Goal: Check status: Check status

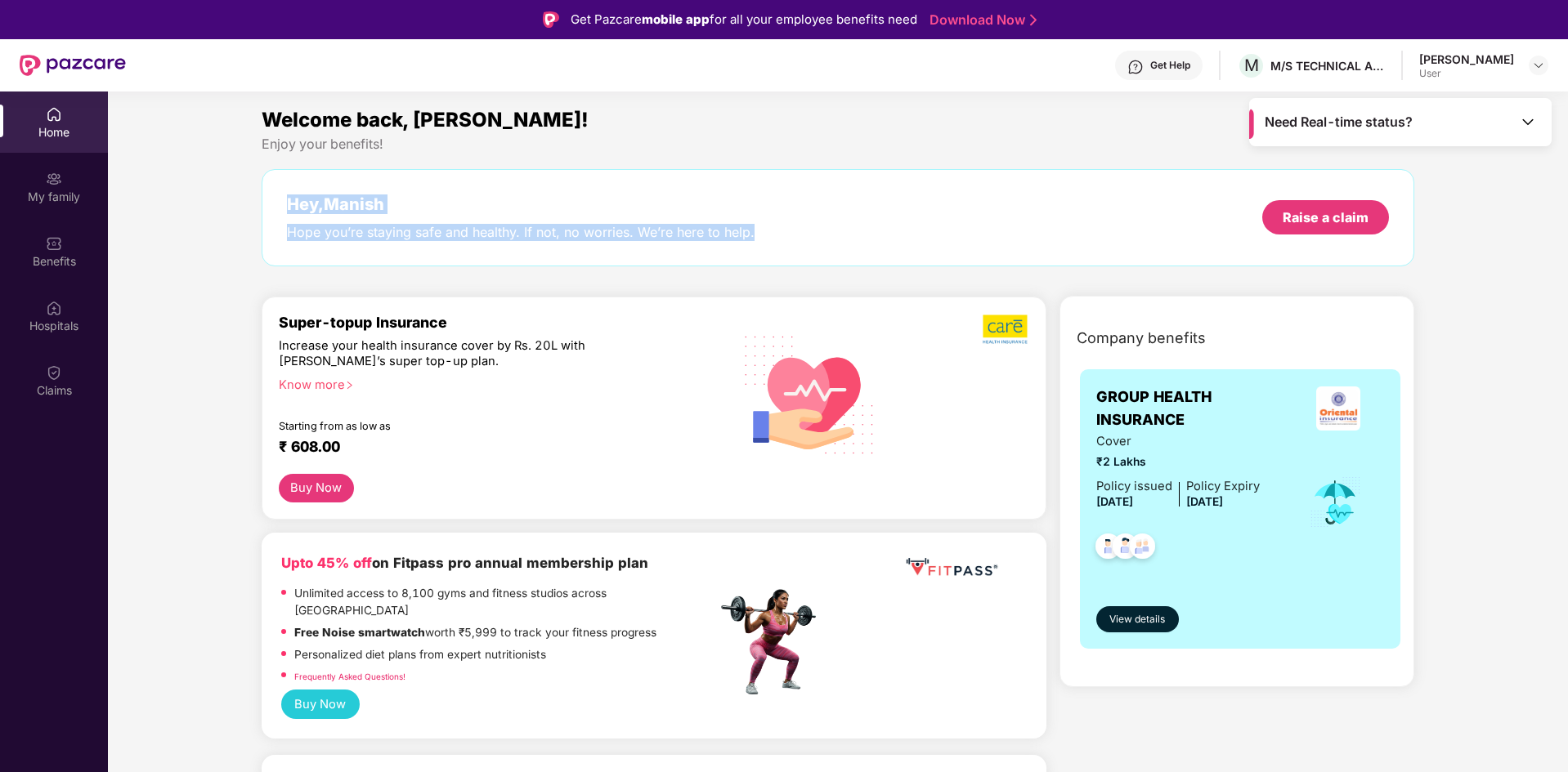
drag, startPoint x: 287, startPoint y: 202, endPoint x: 774, endPoint y: 242, distance: 488.6
click at [774, 242] on div "Hey, Manish Hope you’re staying safe and healthy. If not, no worries. We’re her…" at bounding box center [838, 217] width 1153 height 97
click at [755, 242] on div "Hey, Manish Hope you’re staying safe and healthy. If not, no worries. We’re her…" at bounding box center [838, 217] width 1153 height 97
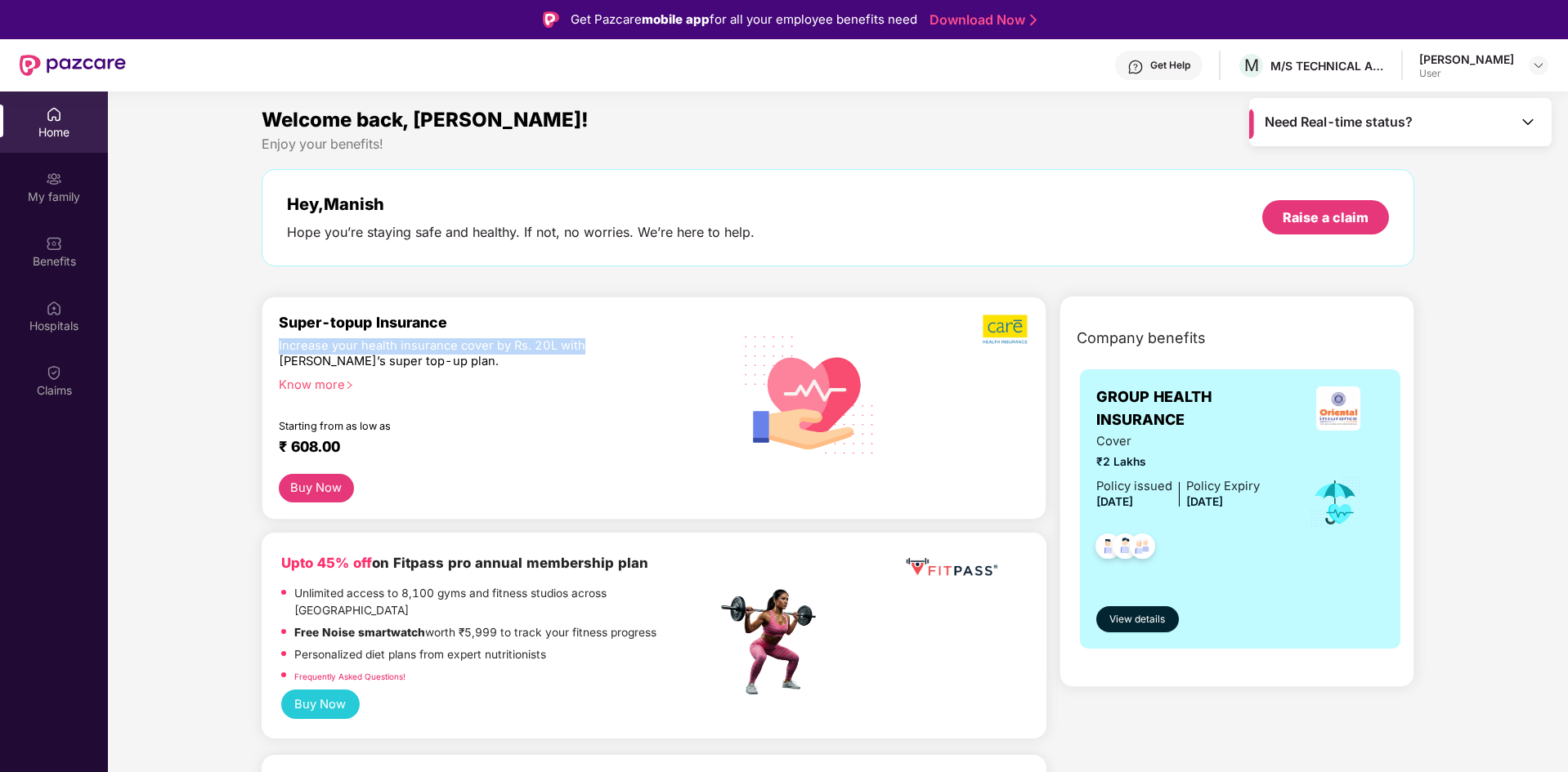
drag, startPoint x: 588, startPoint y: 343, endPoint x: 262, endPoint y: 349, distance: 326.1
click at [262, 349] on div "Super-topup Insurance Increase your health insurance cover by Rs. 20L with [PER…" at bounding box center [654, 409] width 785 height 223
drag, startPoint x: 457, startPoint y: 360, endPoint x: 275, endPoint y: 343, distance: 182.8
click at [275, 343] on div "Super-topup Insurance Increase your health insurance cover by Rs. 20L with [PER…" at bounding box center [654, 409] width 785 height 223
click at [47, 380] on img at bounding box center [54, 373] width 17 height 17
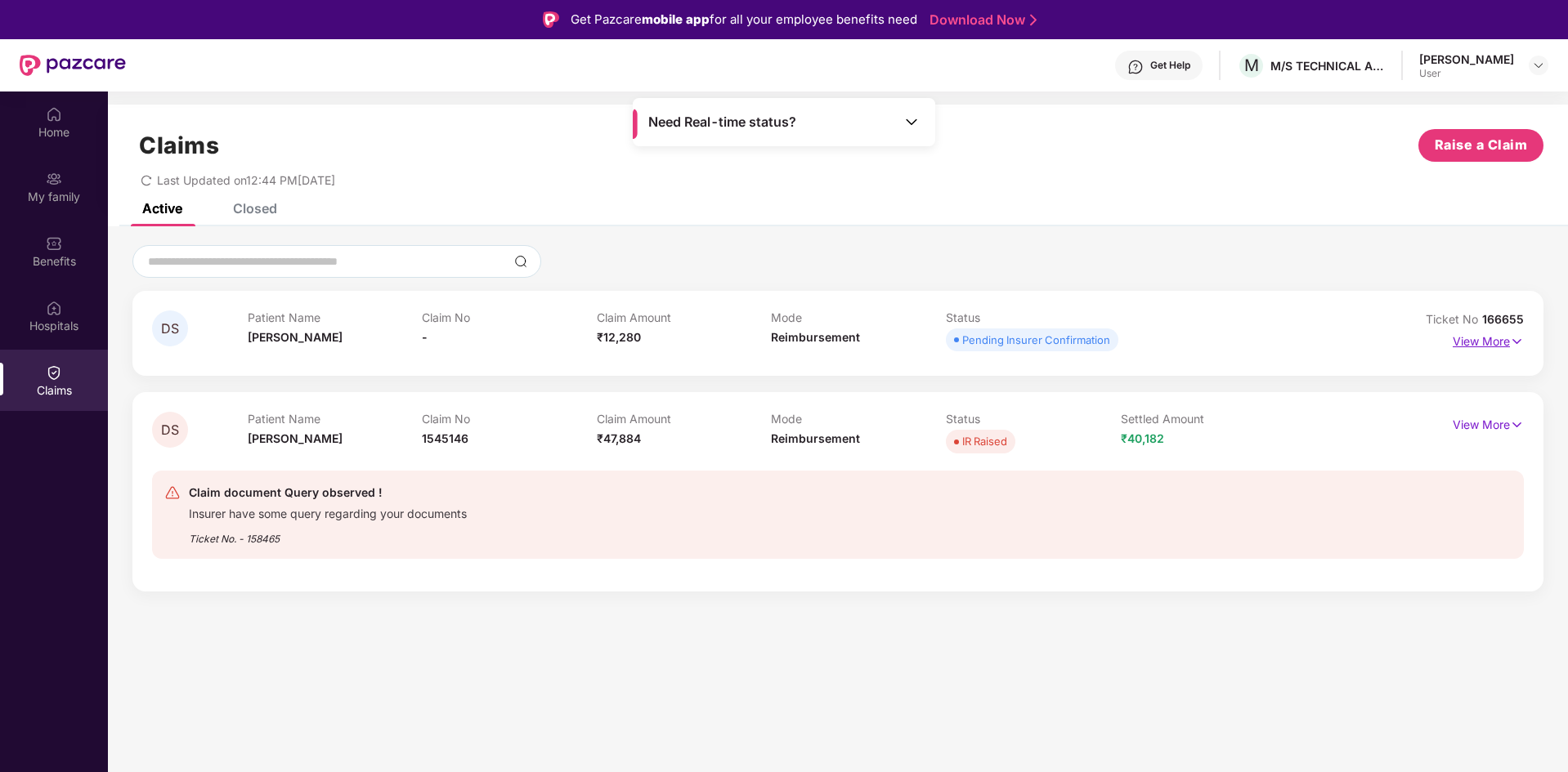
click at [1497, 348] on p "View More" at bounding box center [1488, 339] width 71 height 22
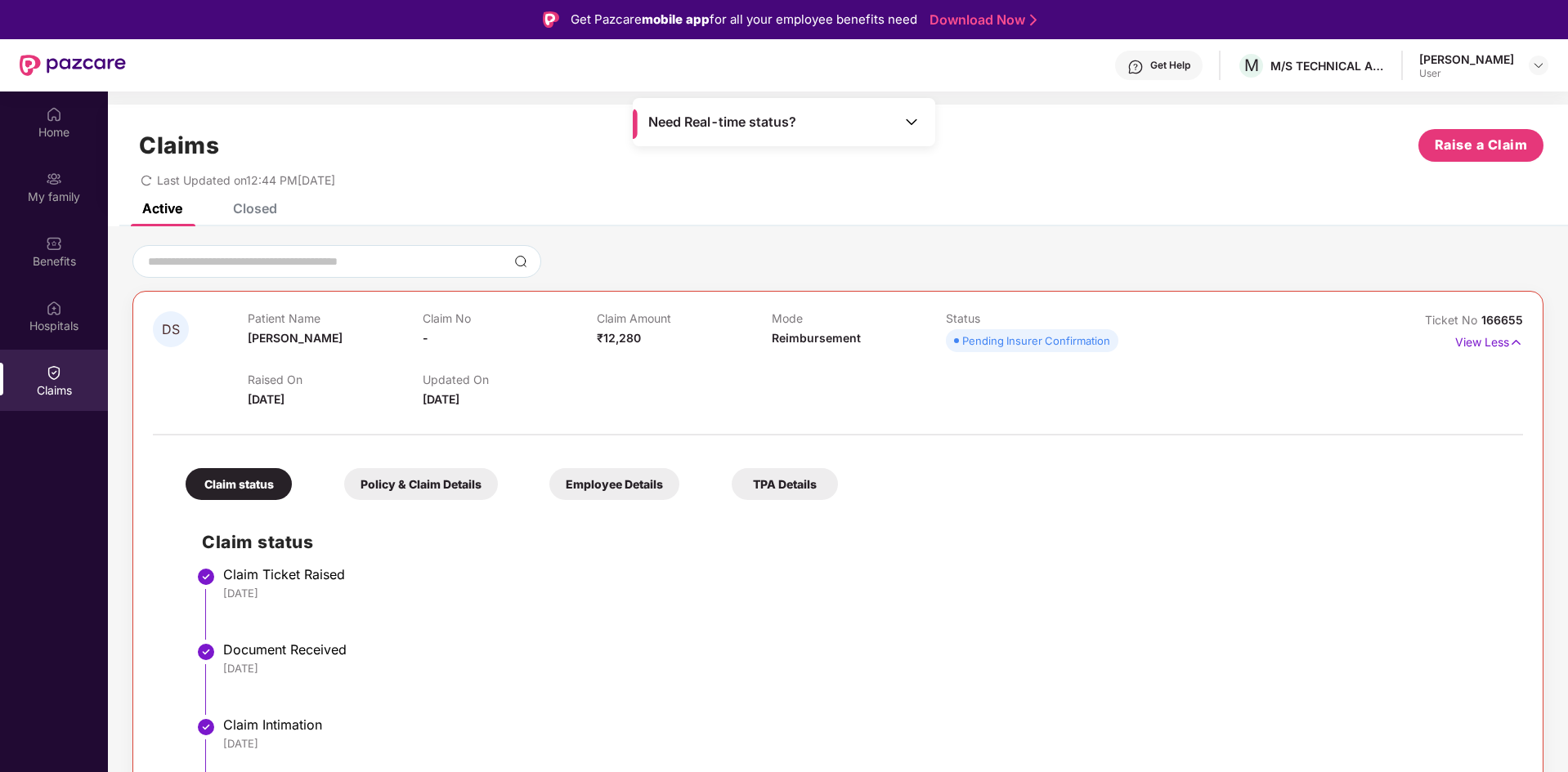
scroll to position [82, 0]
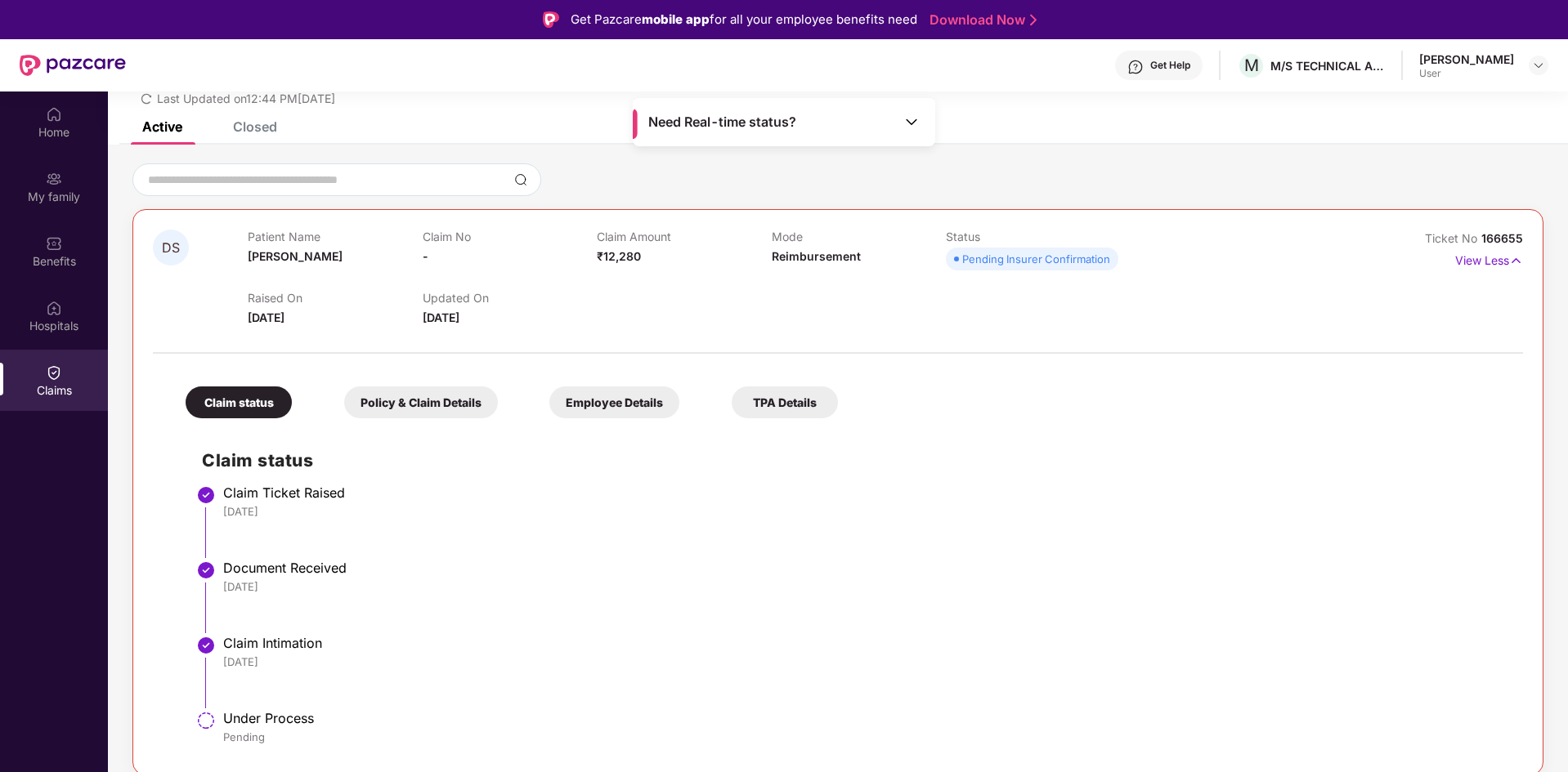
click at [451, 417] on div "Policy & Claim Details" at bounding box center [421, 402] width 154 height 32
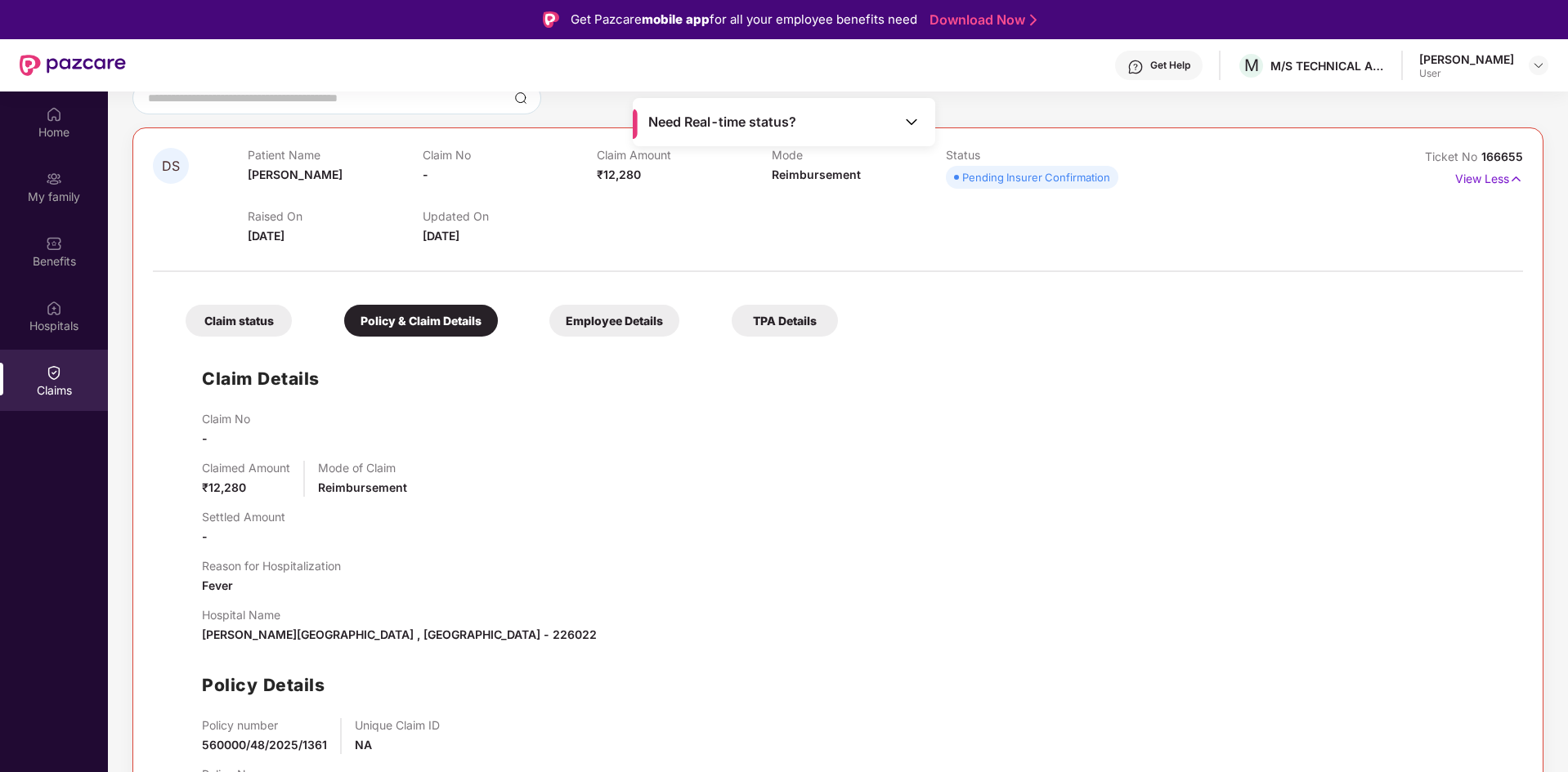
scroll to position [0, 0]
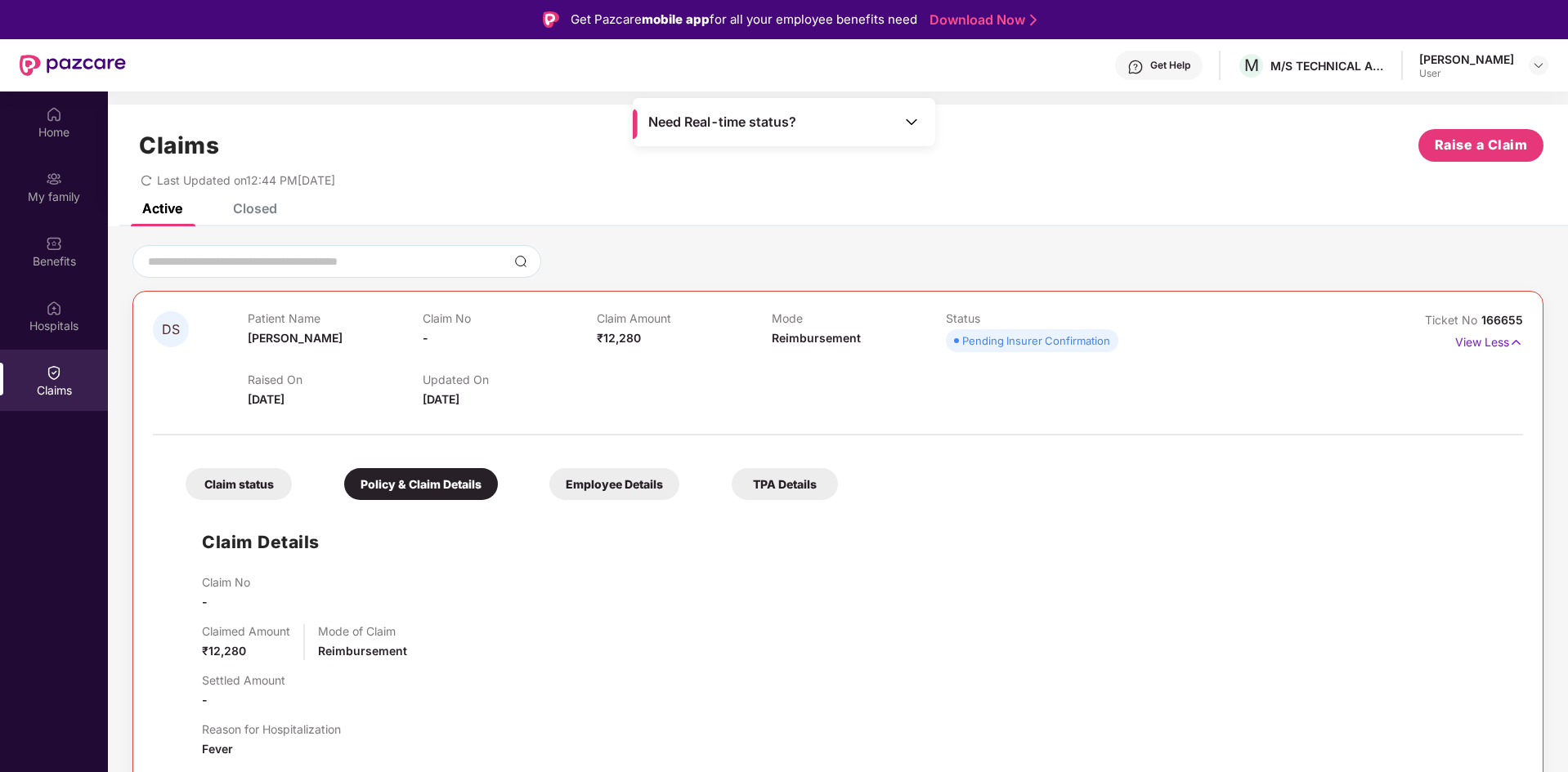
click at [176, 210] on div "Active" at bounding box center [161, 208] width 40 height 17
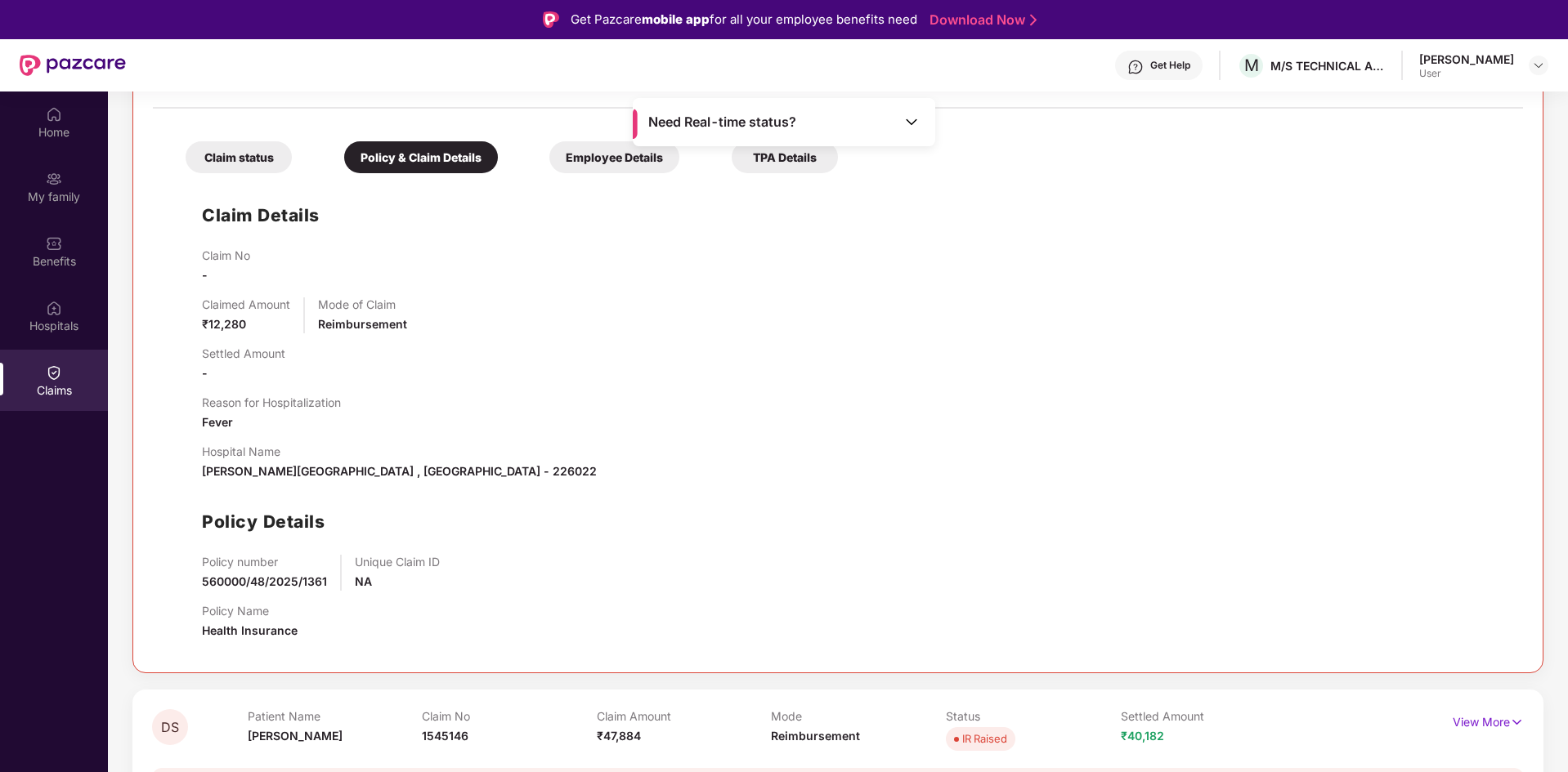
scroll to position [369, 0]
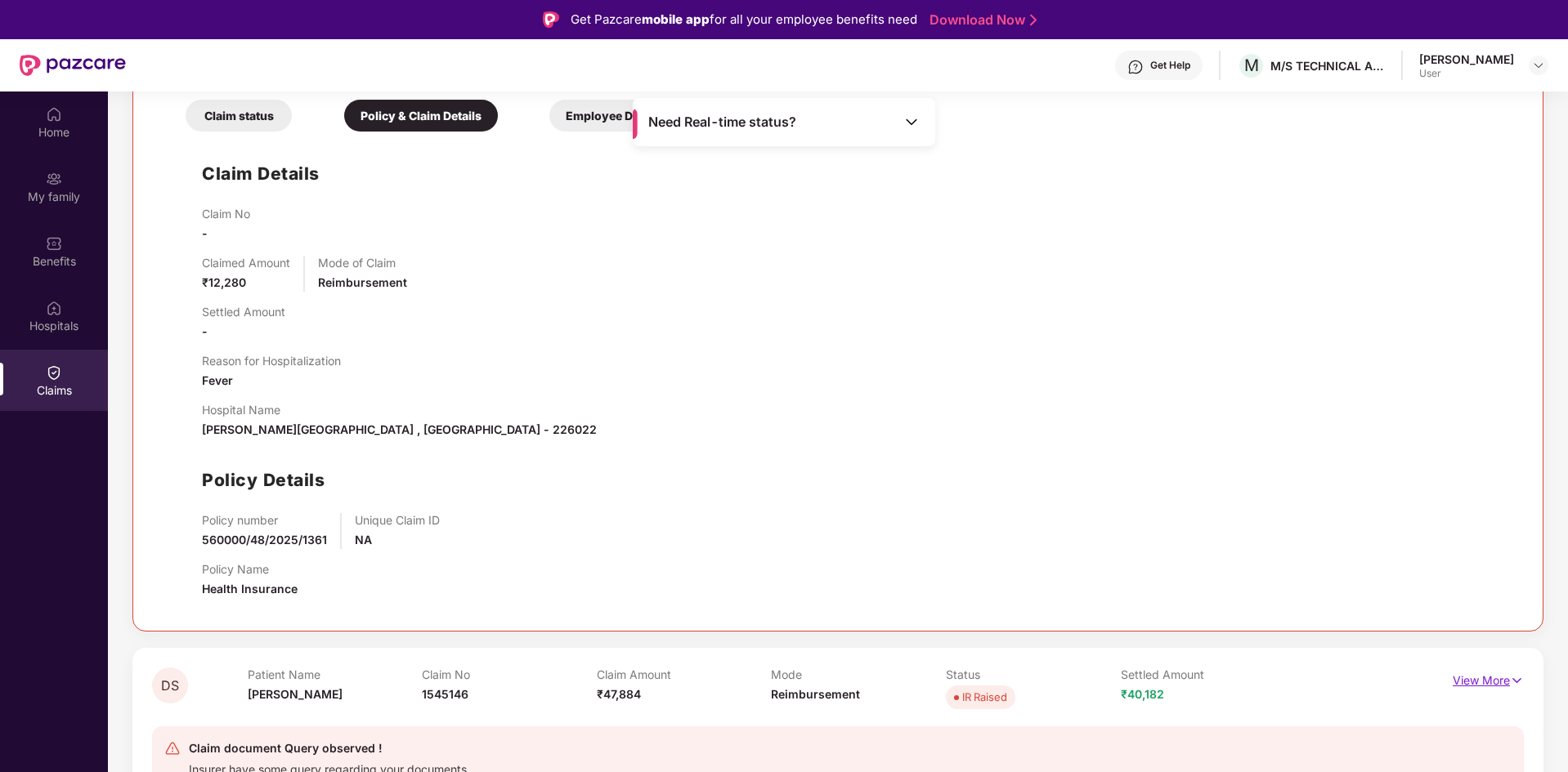
click at [1460, 676] on p "View More" at bounding box center [1488, 679] width 71 height 22
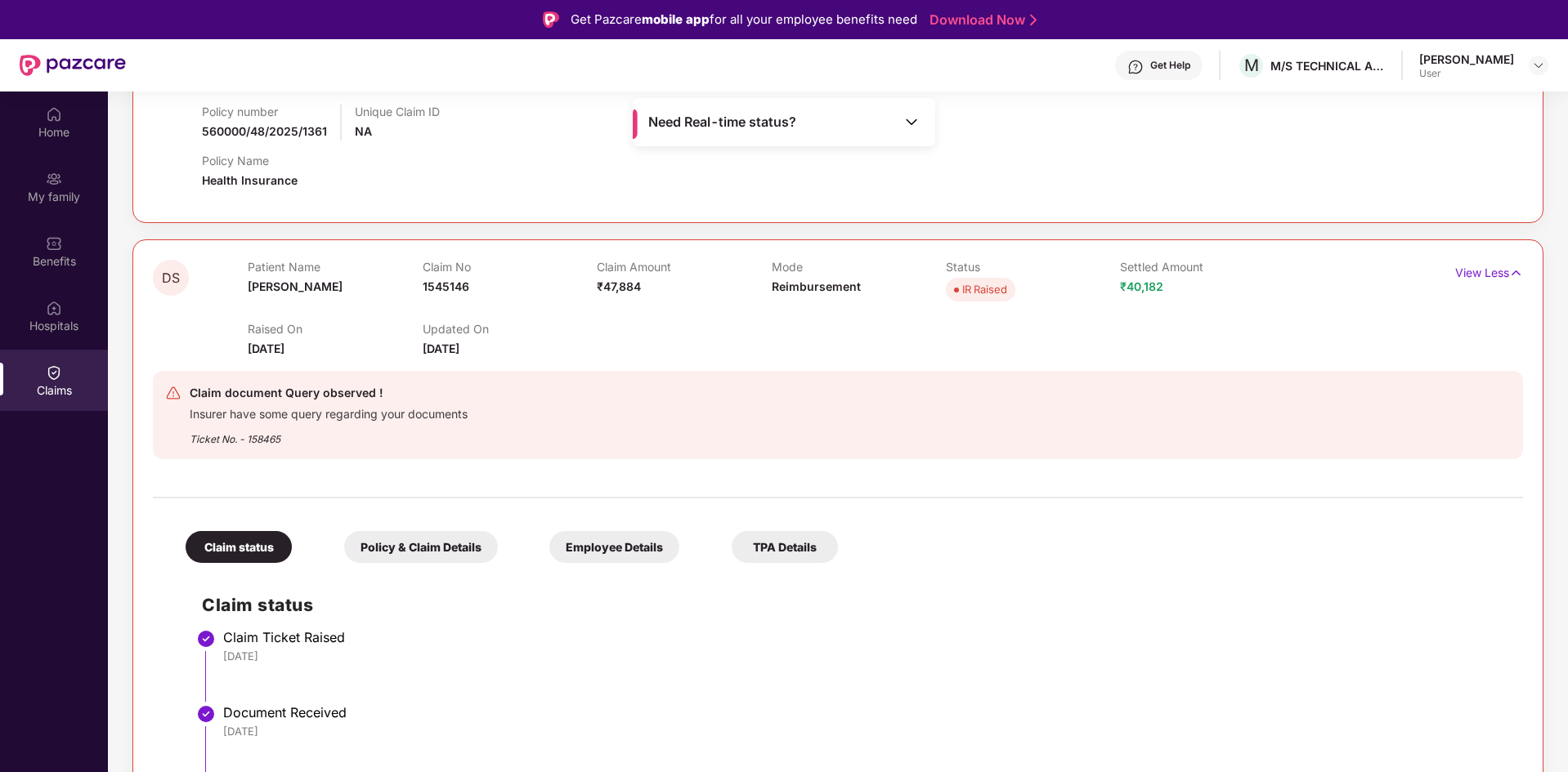
scroll to position [925, 0]
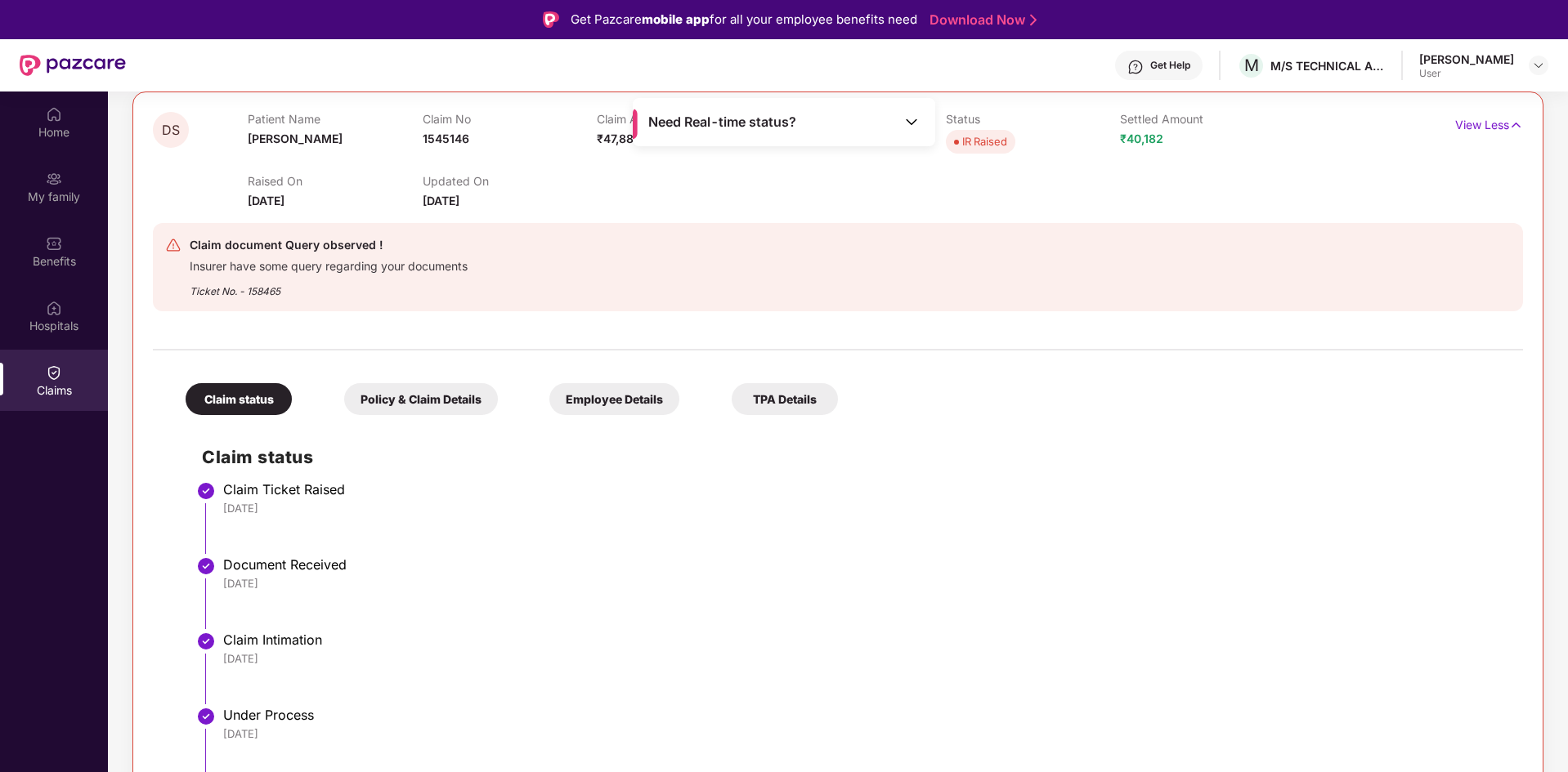
click at [769, 398] on div "TPA Details" at bounding box center [784, 399] width 106 height 32
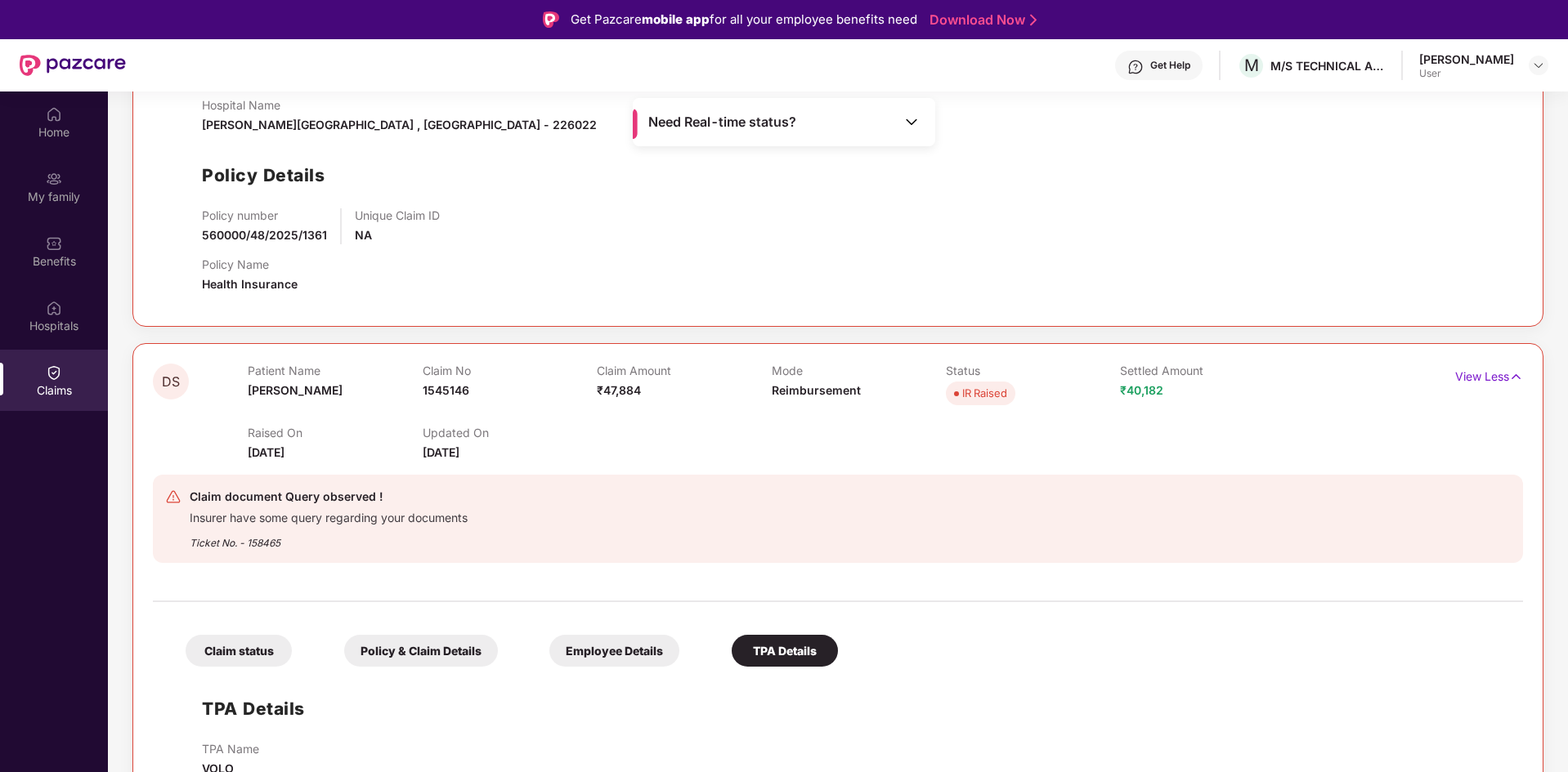
scroll to position [91, 0]
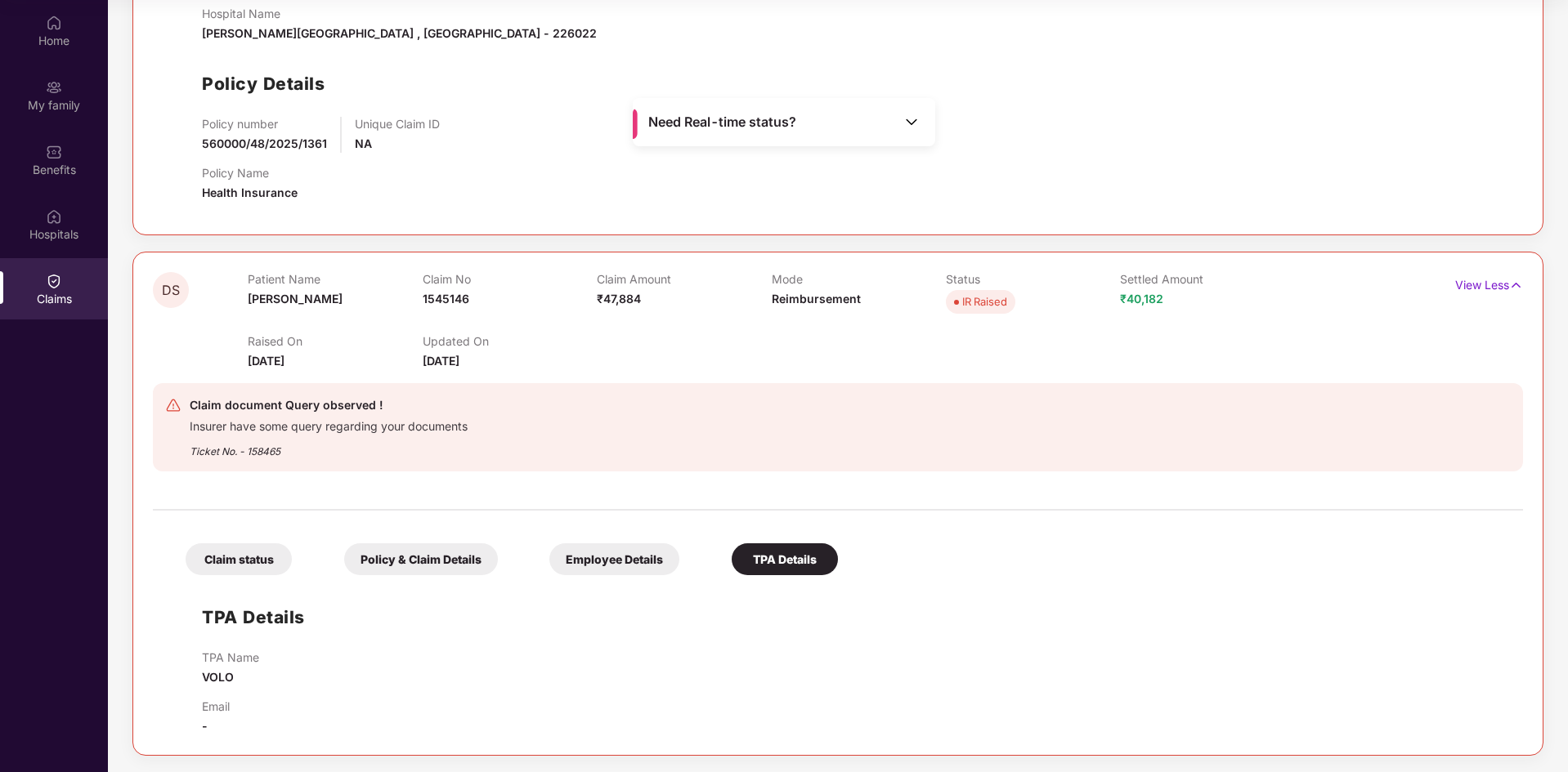
click at [575, 564] on div "Employee Details" at bounding box center [613, 559] width 130 height 32
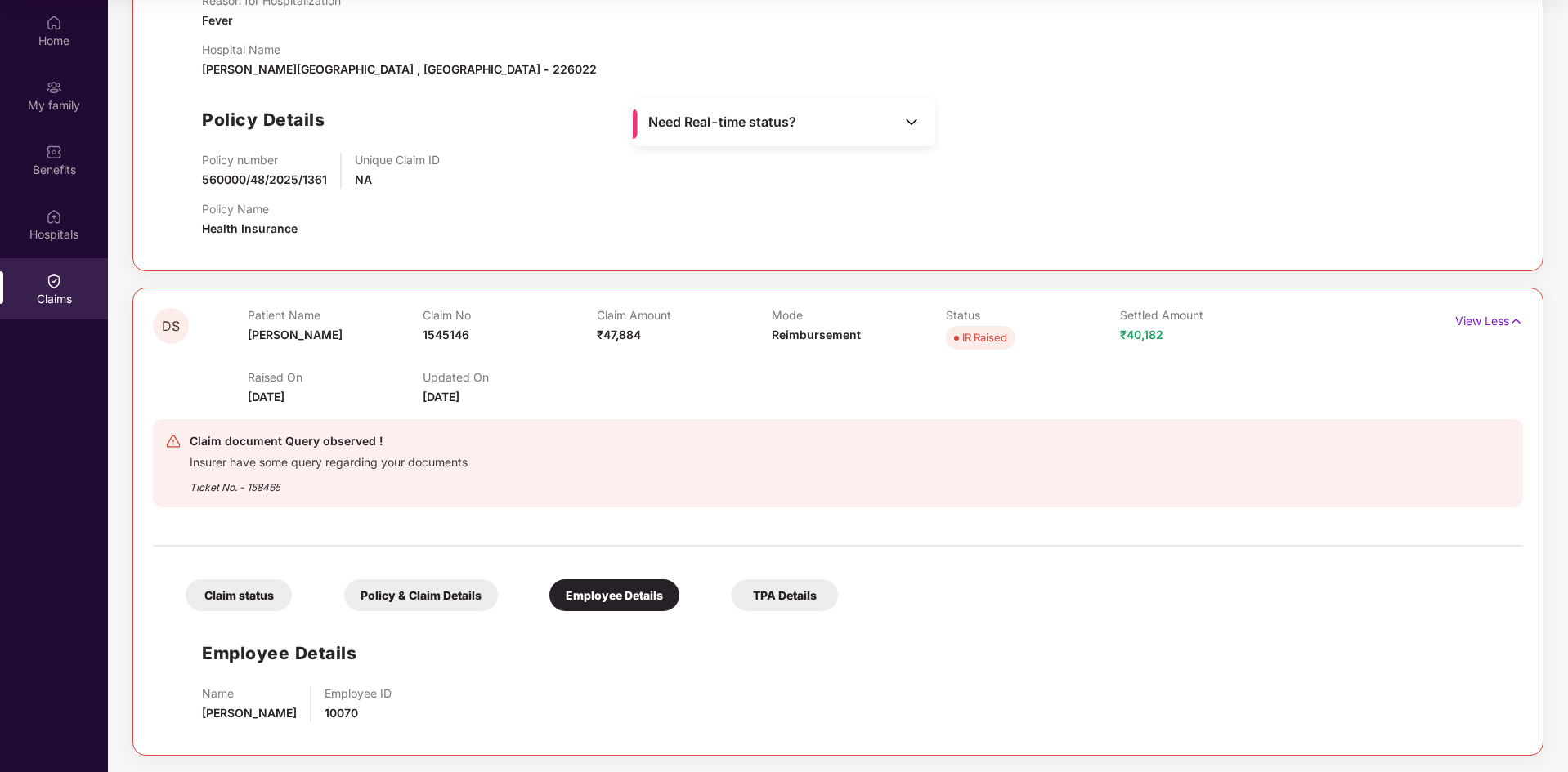
click at [391, 592] on div "Policy & Claim Details" at bounding box center [421, 595] width 154 height 32
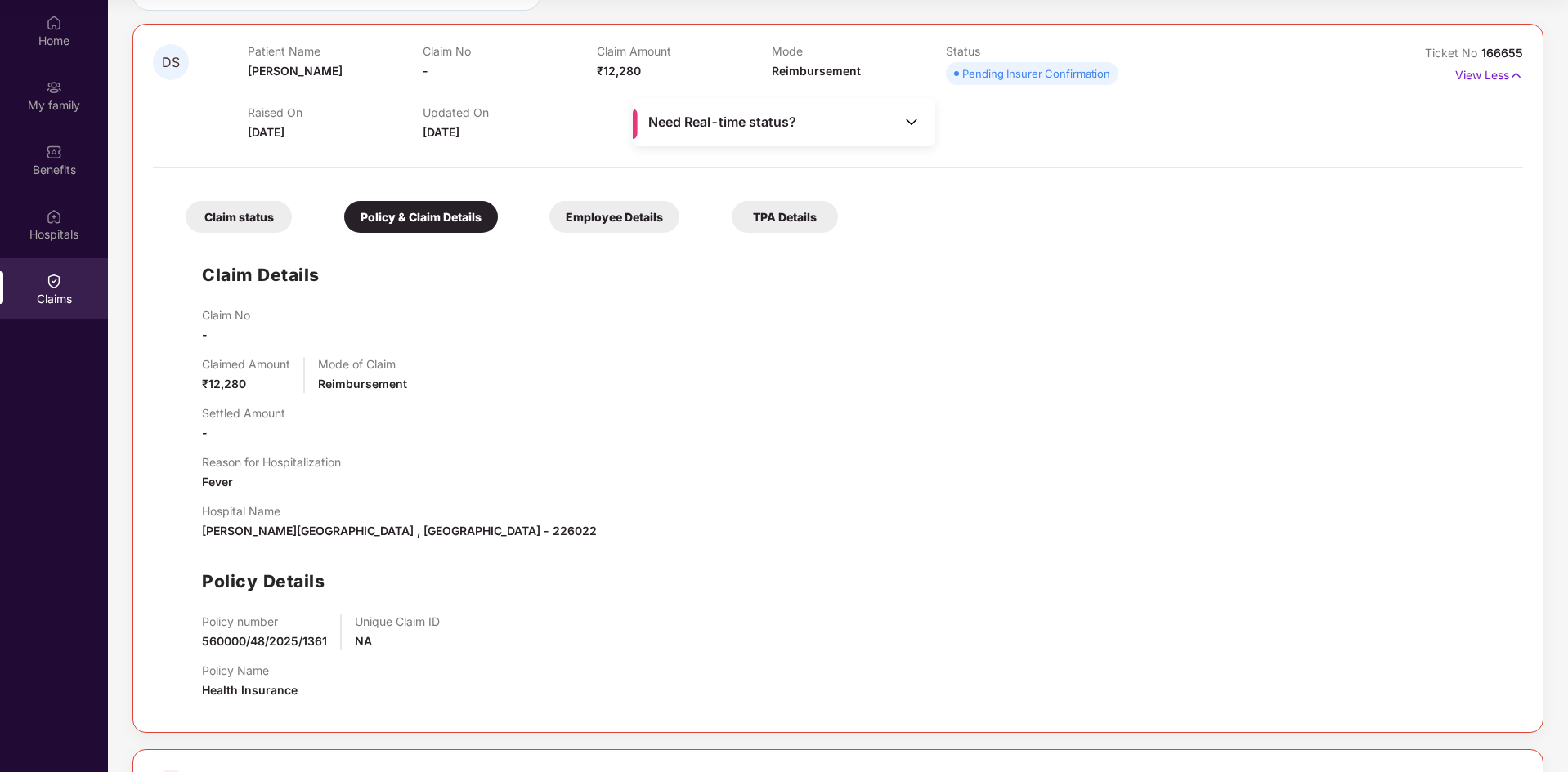
scroll to position [94, 0]
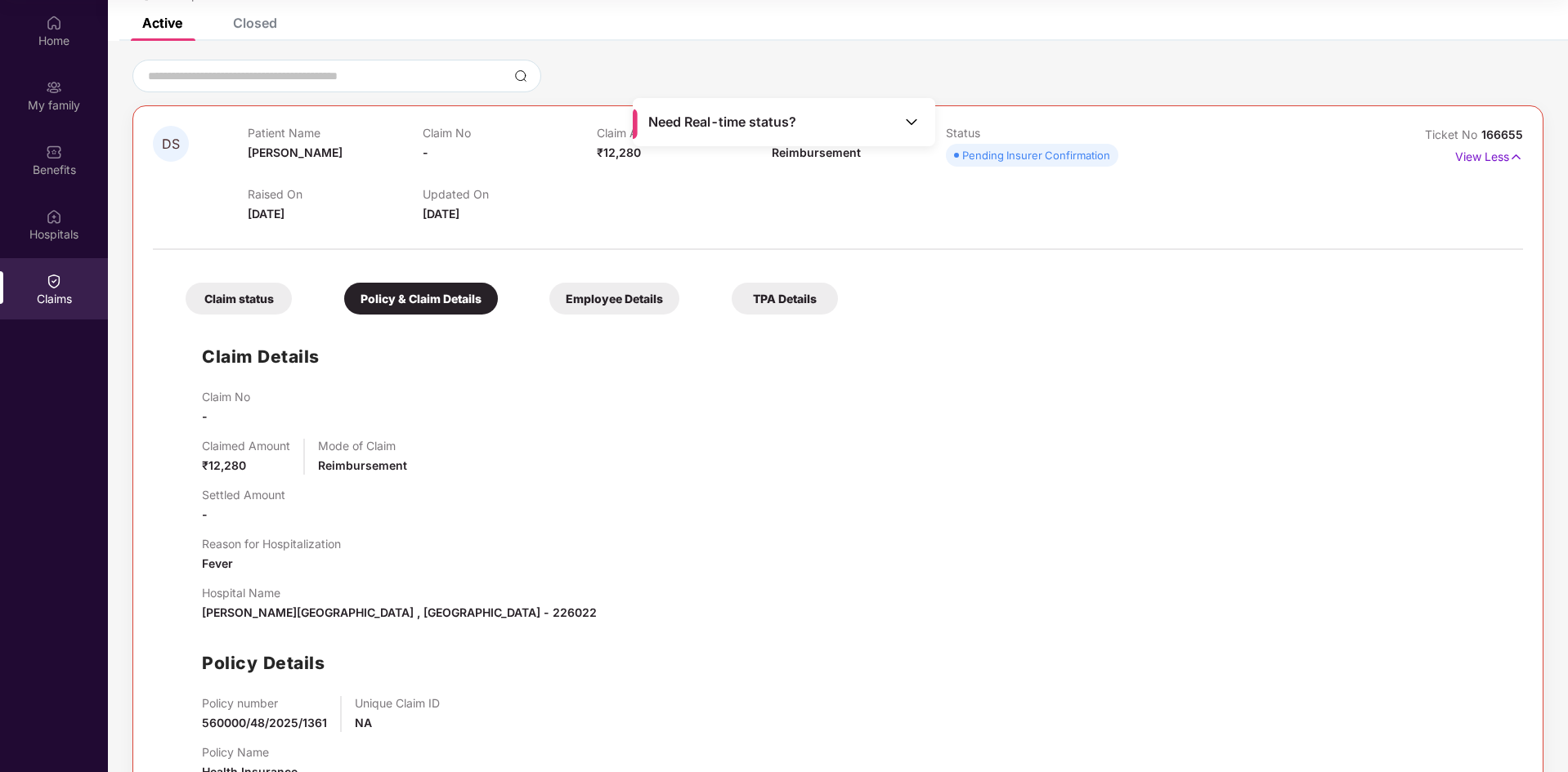
click at [167, 28] on div "Active" at bounding box center [161, 23] width 40 height 17
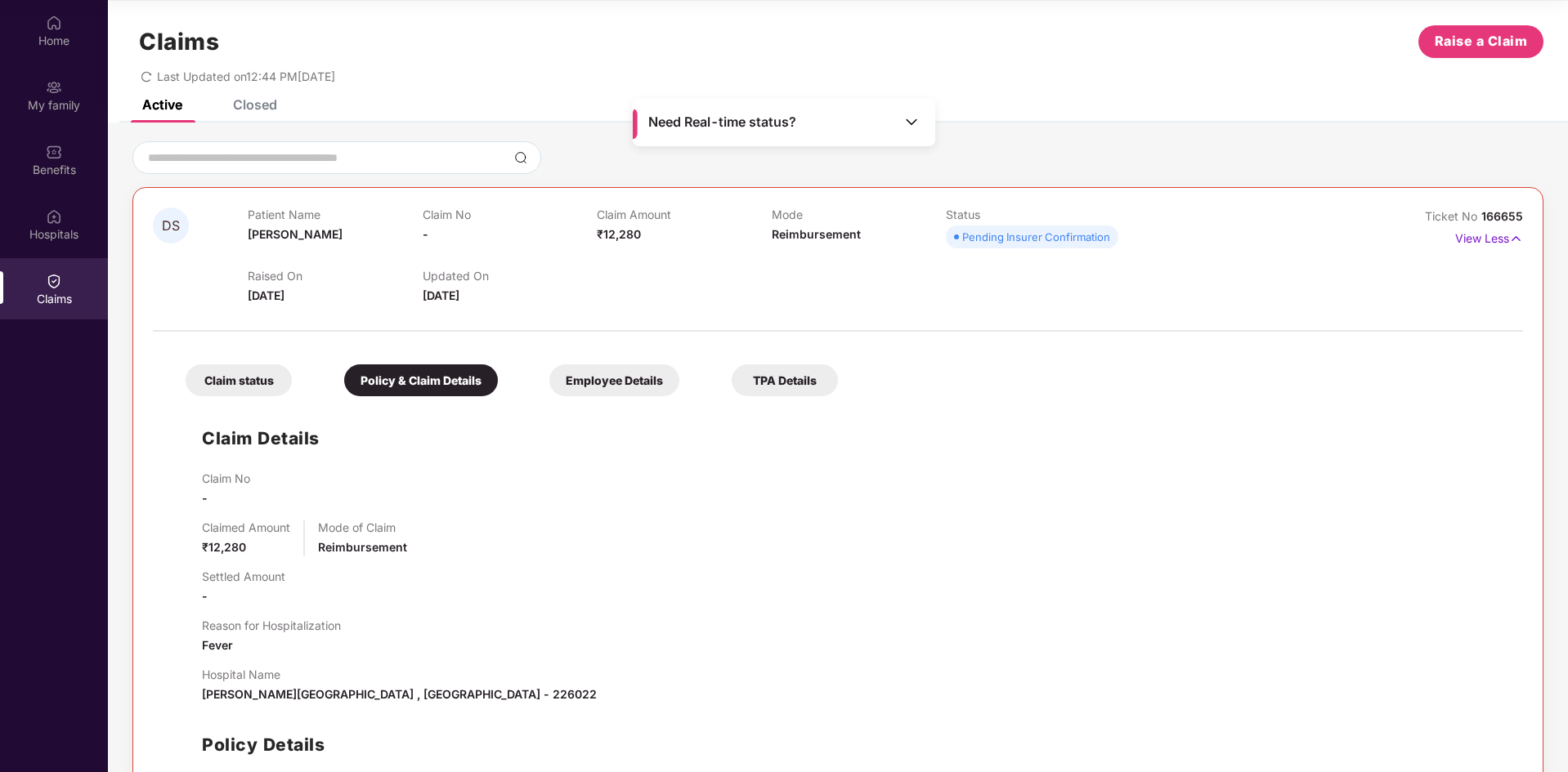
scroll to position [176, 0]
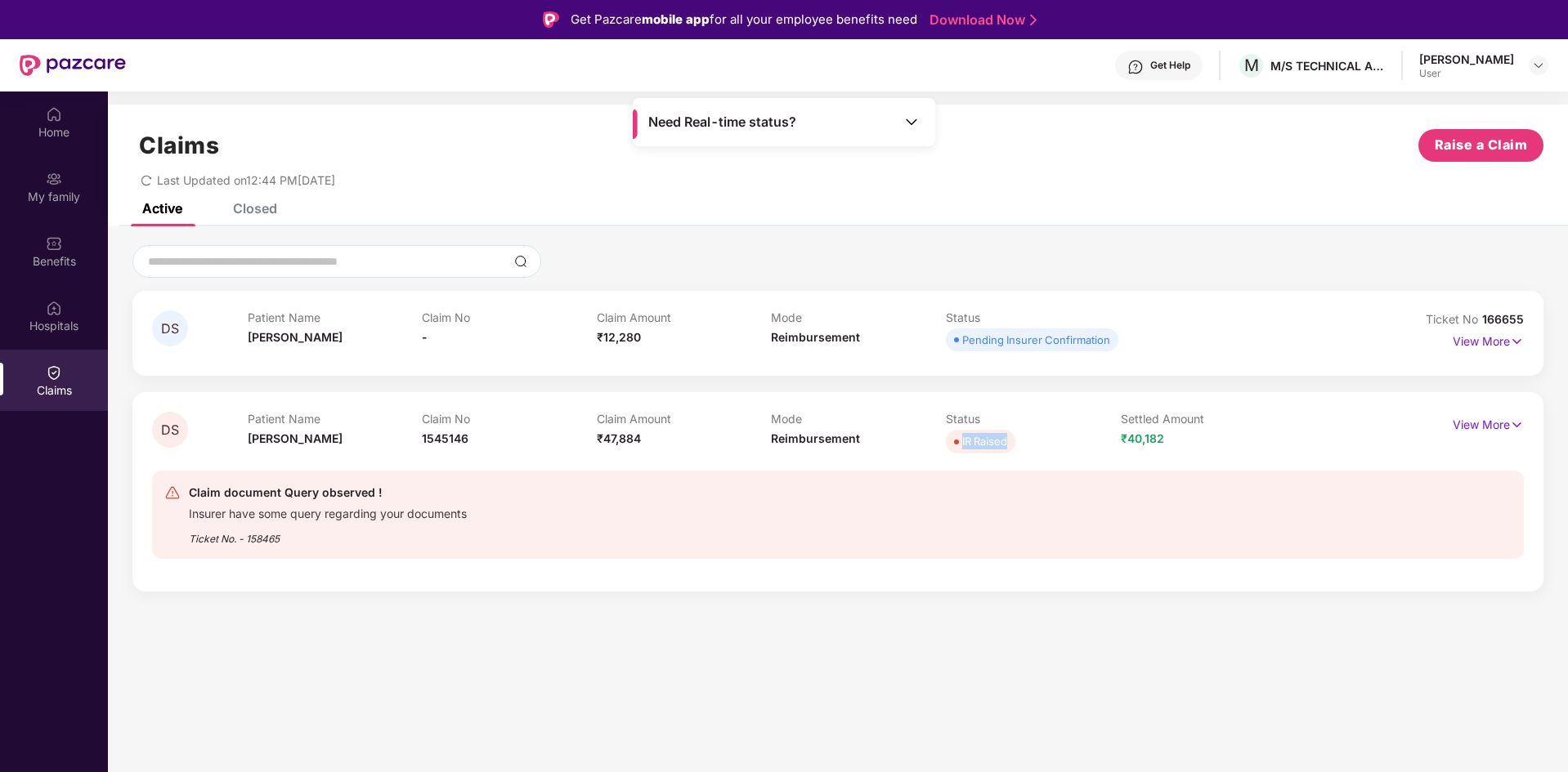
drag, startPoint x: 951, startPoint y: 442, endPoint x: 1014, endPoint y: 442, distance: 63.0
click at [1014, 442] on span "IR Raised" at bounding box center [980, 441] width 69 height 23
click at [1490, 420] on p "View More" at bounding box center [1488, 423] width 71 height 22
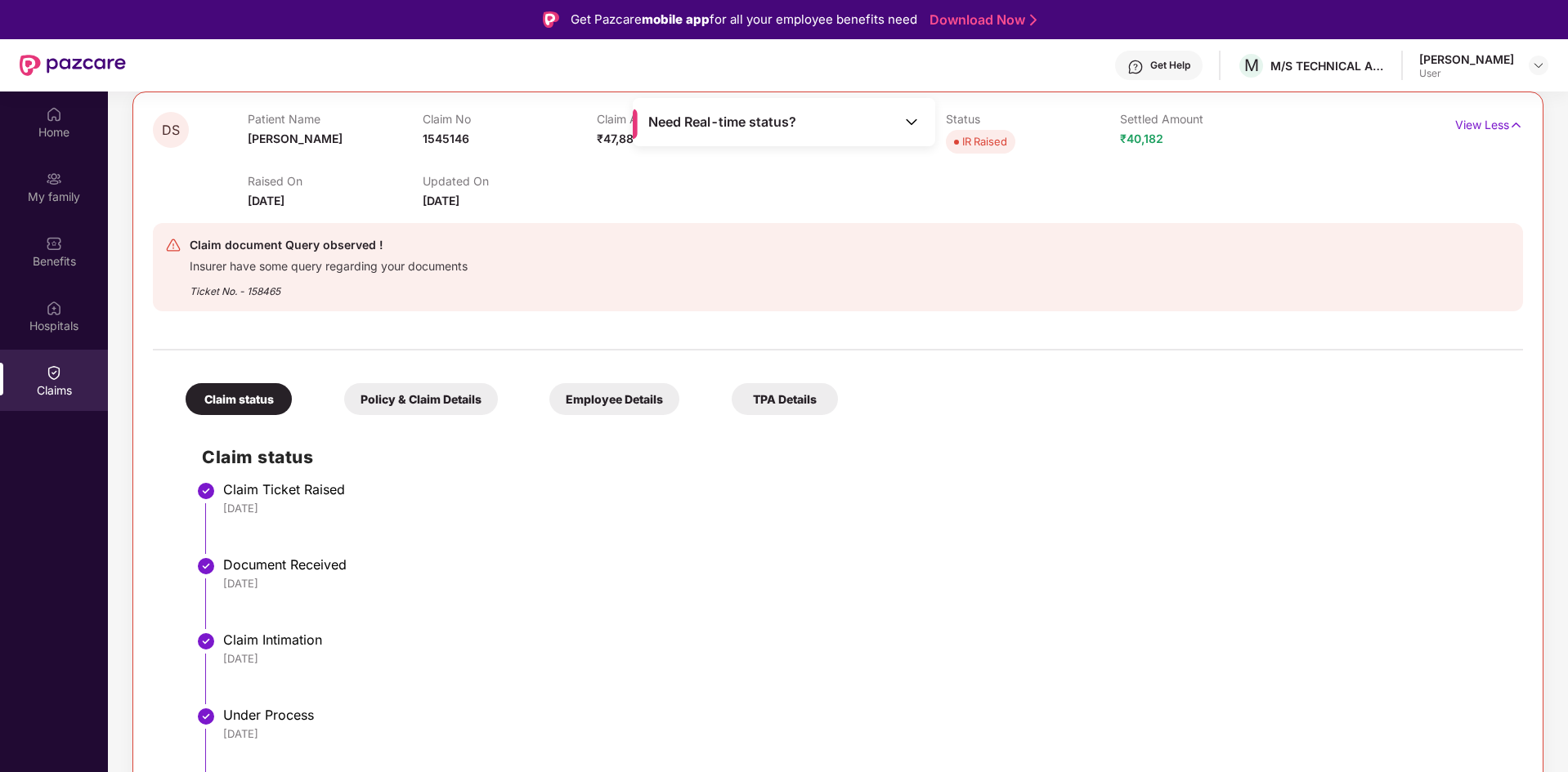
scroll to position [91, 0]
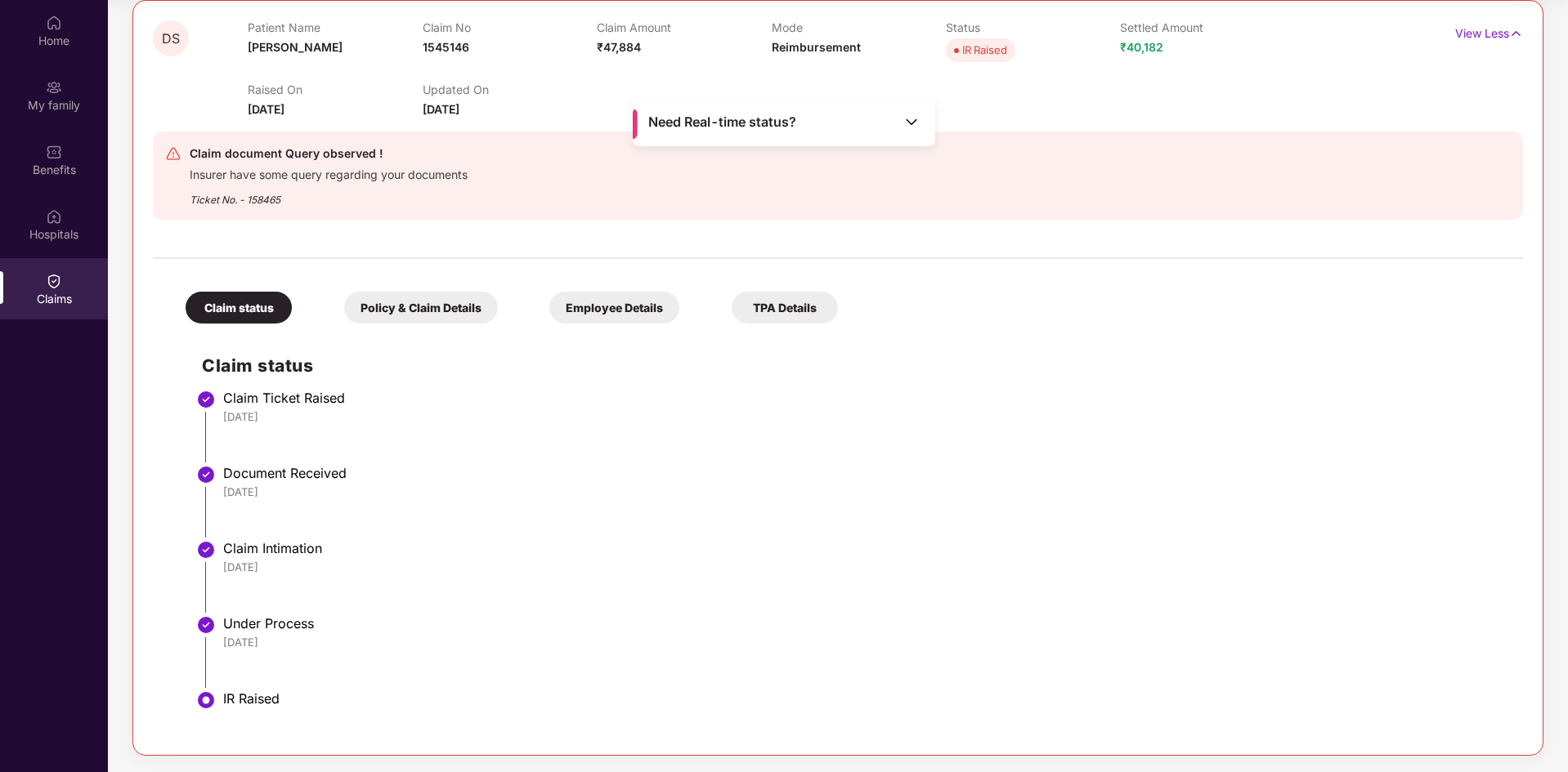
click at [420, 309] on div "Policy & Claim Details" at bounding box center [421, 307] width 154 height 32
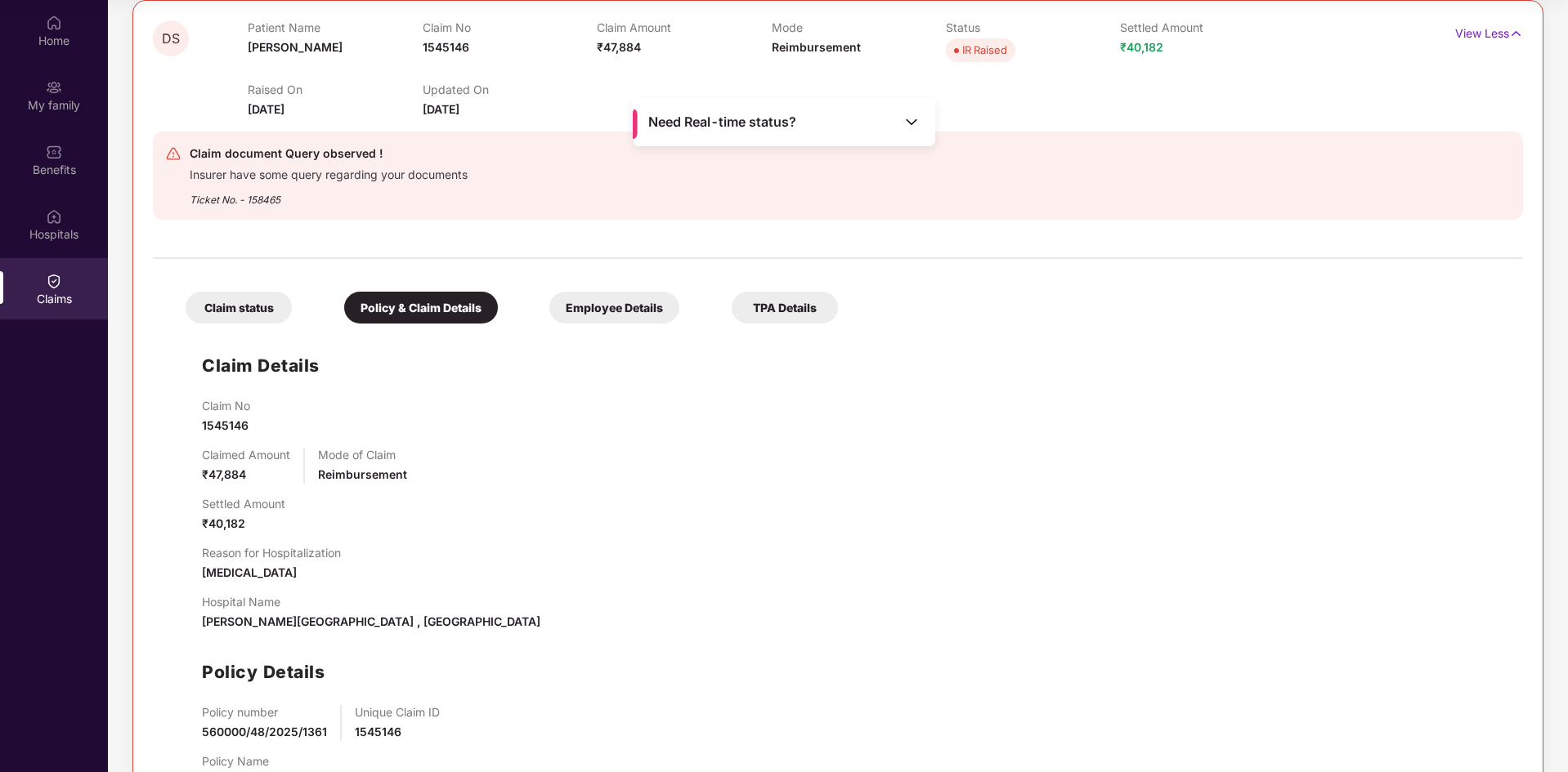
scroll to position [369, 0]
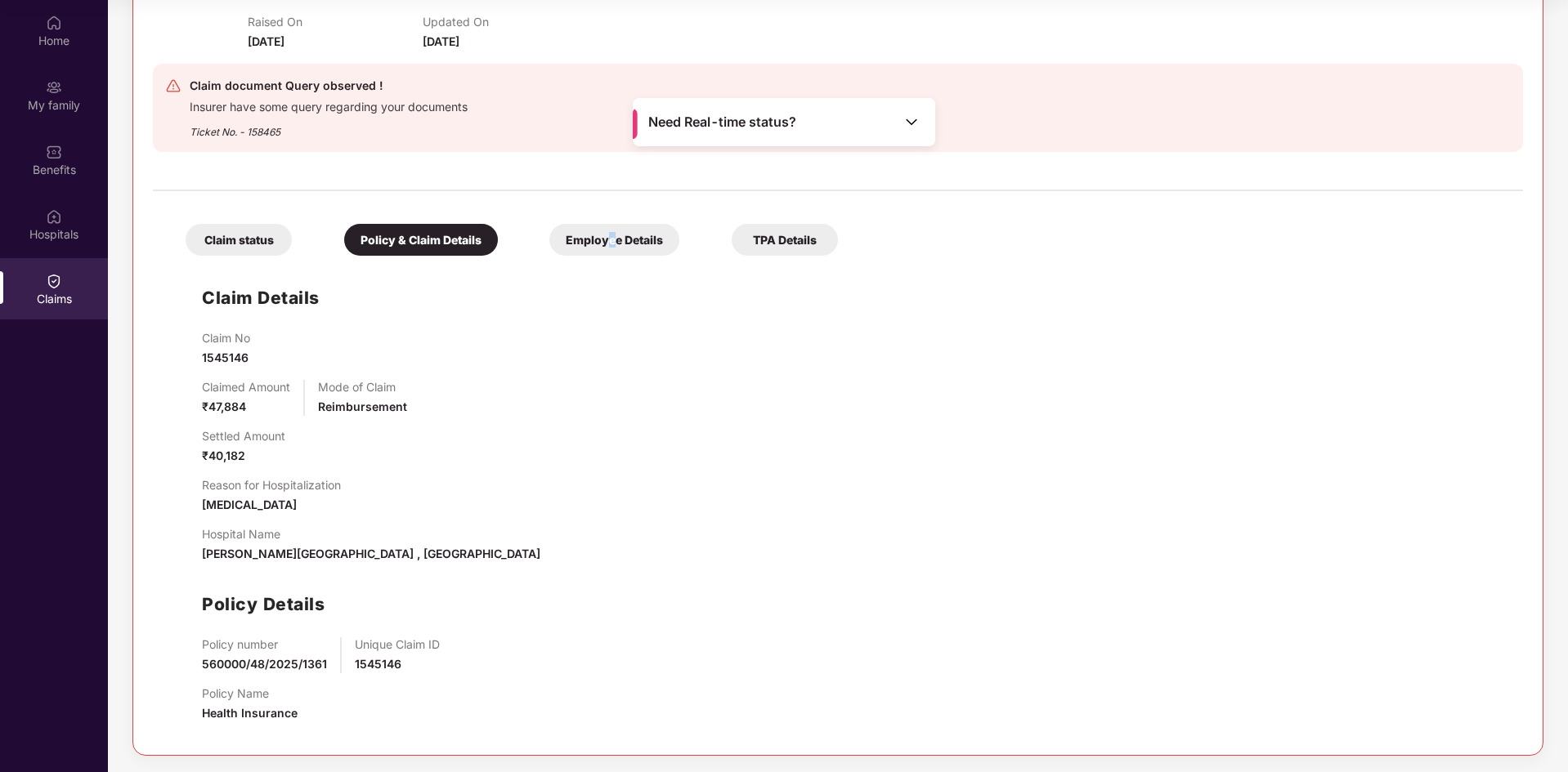
click at [612, 247] on div "Employee Details" at bounding box center [613, 240] width 130 height 32
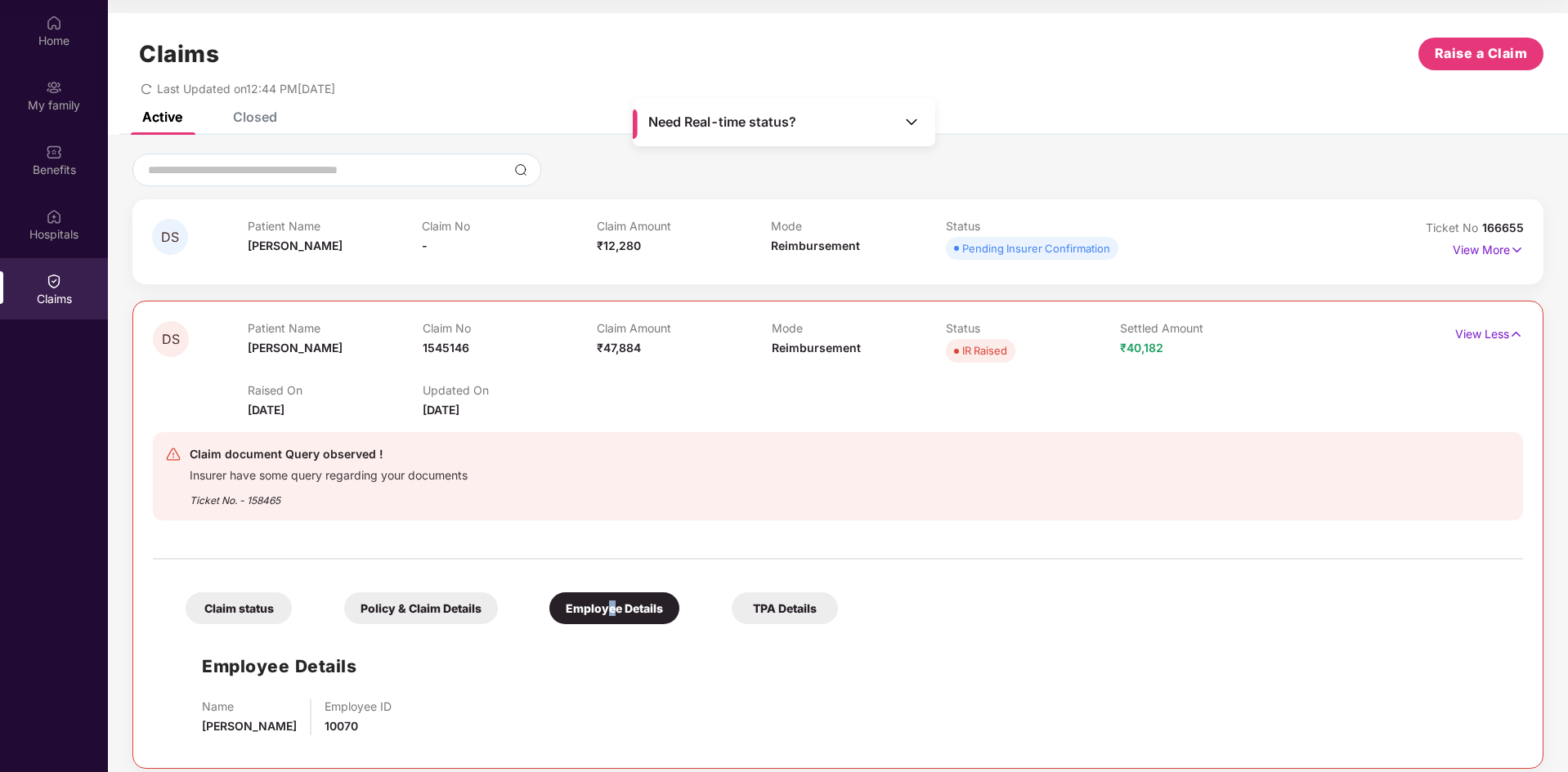
scroll to position [13, 0]
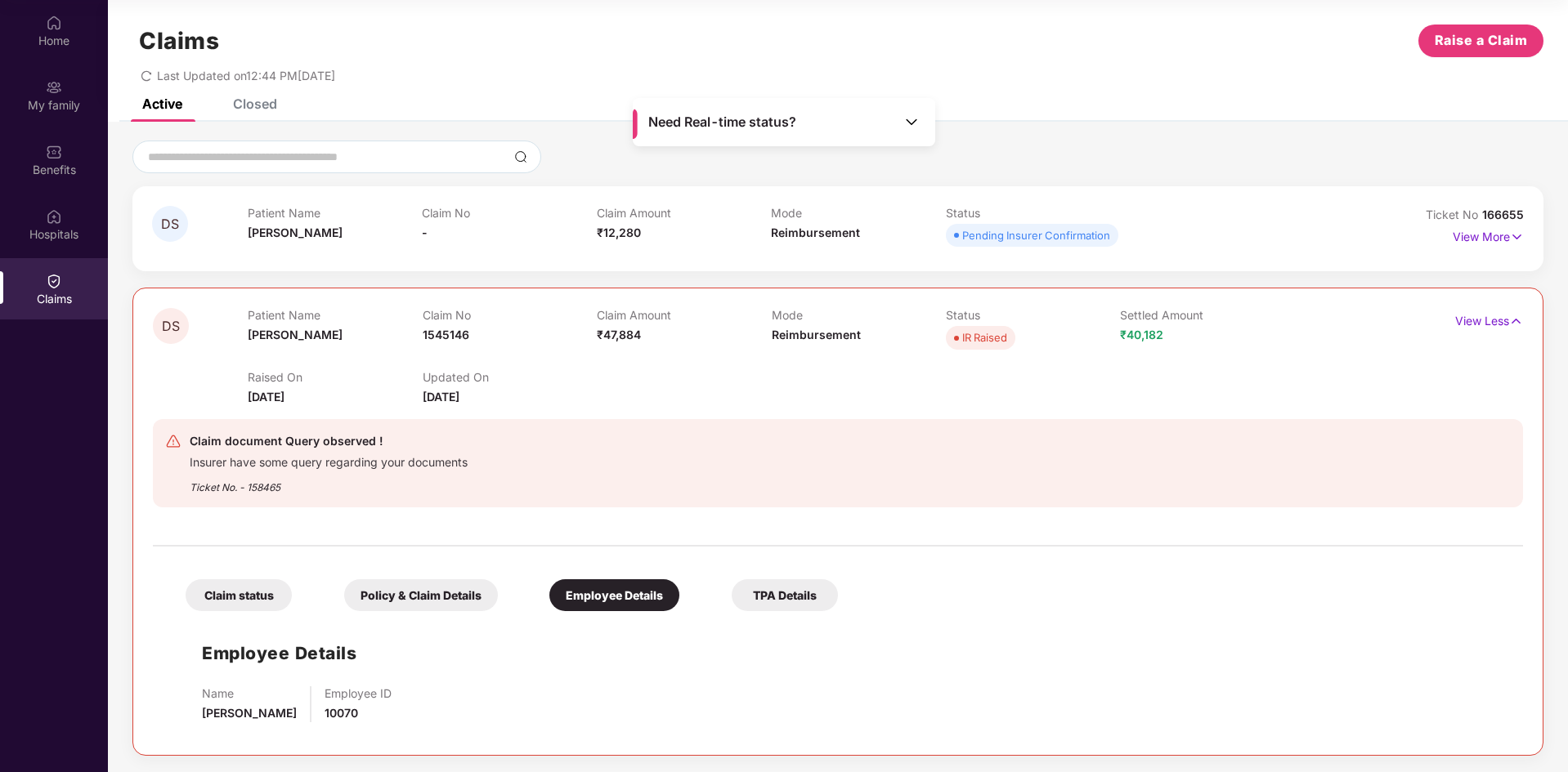
click at [747, 600] on div "TPA Details" at bounding box center [784, 595] width 106 height 32
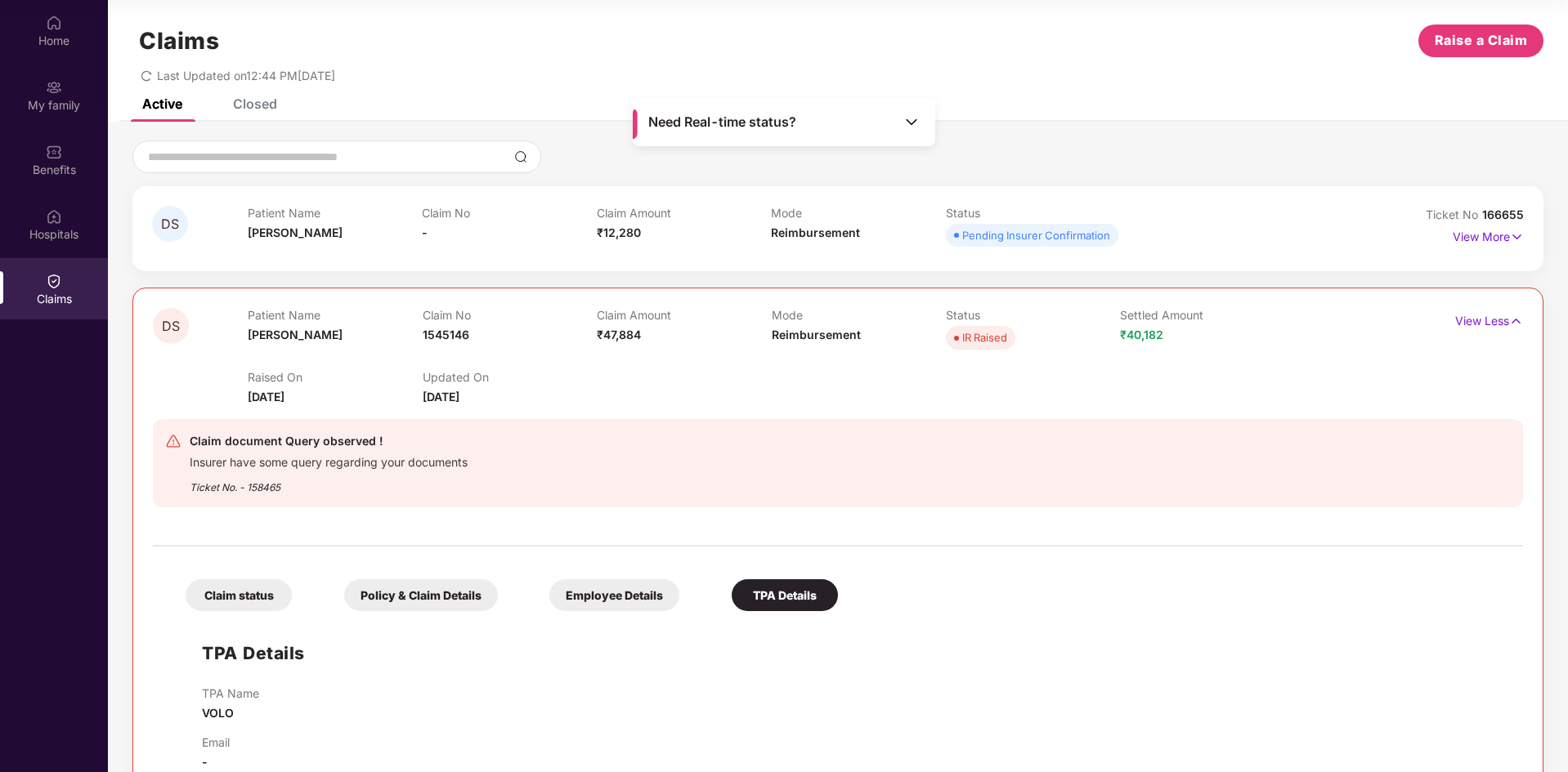
scroll to position [49, 0]
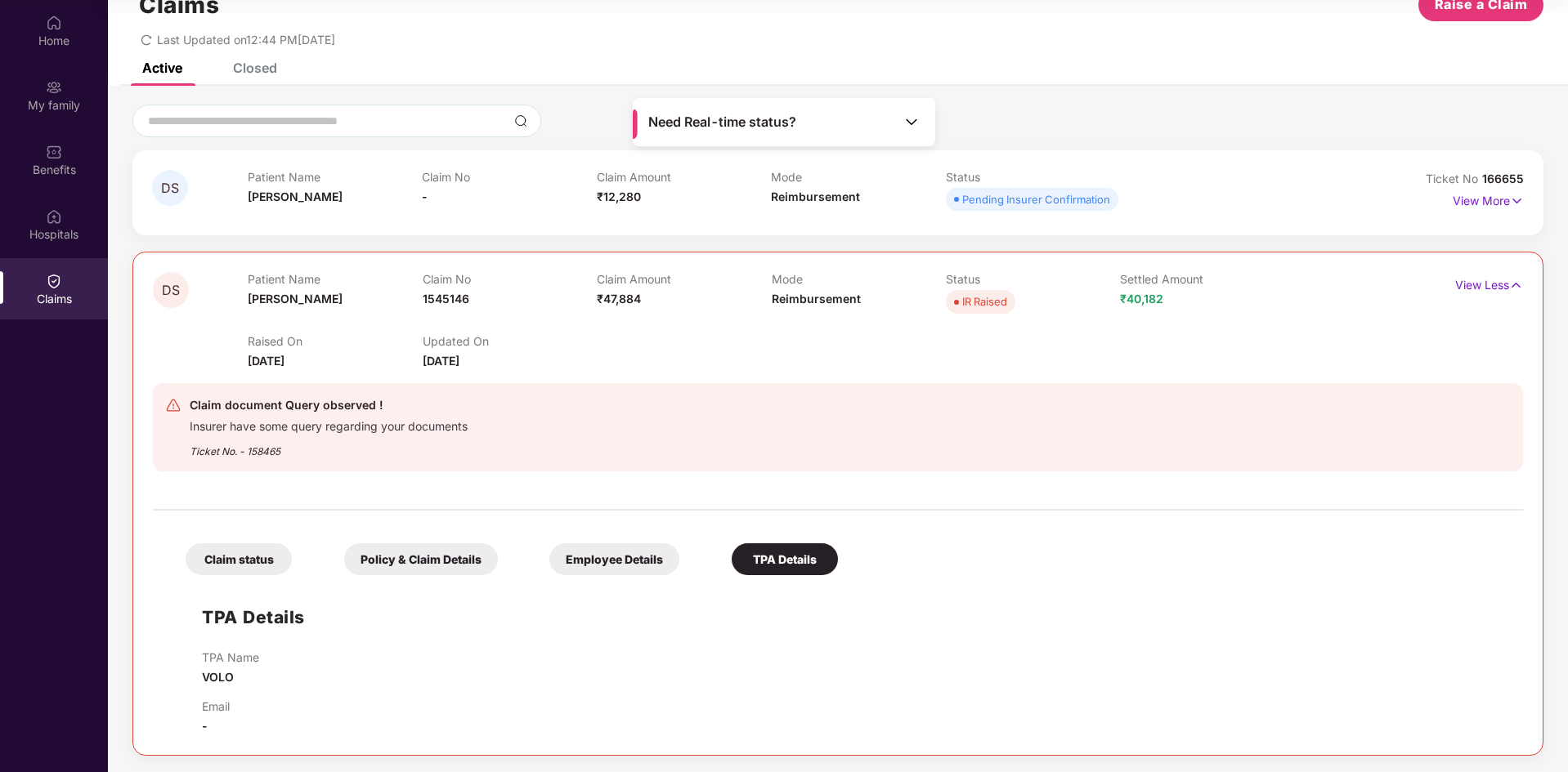
click at [442, 566] on div "Policy & Claim Details" at bounding box center [421, 559] width 154 height 32
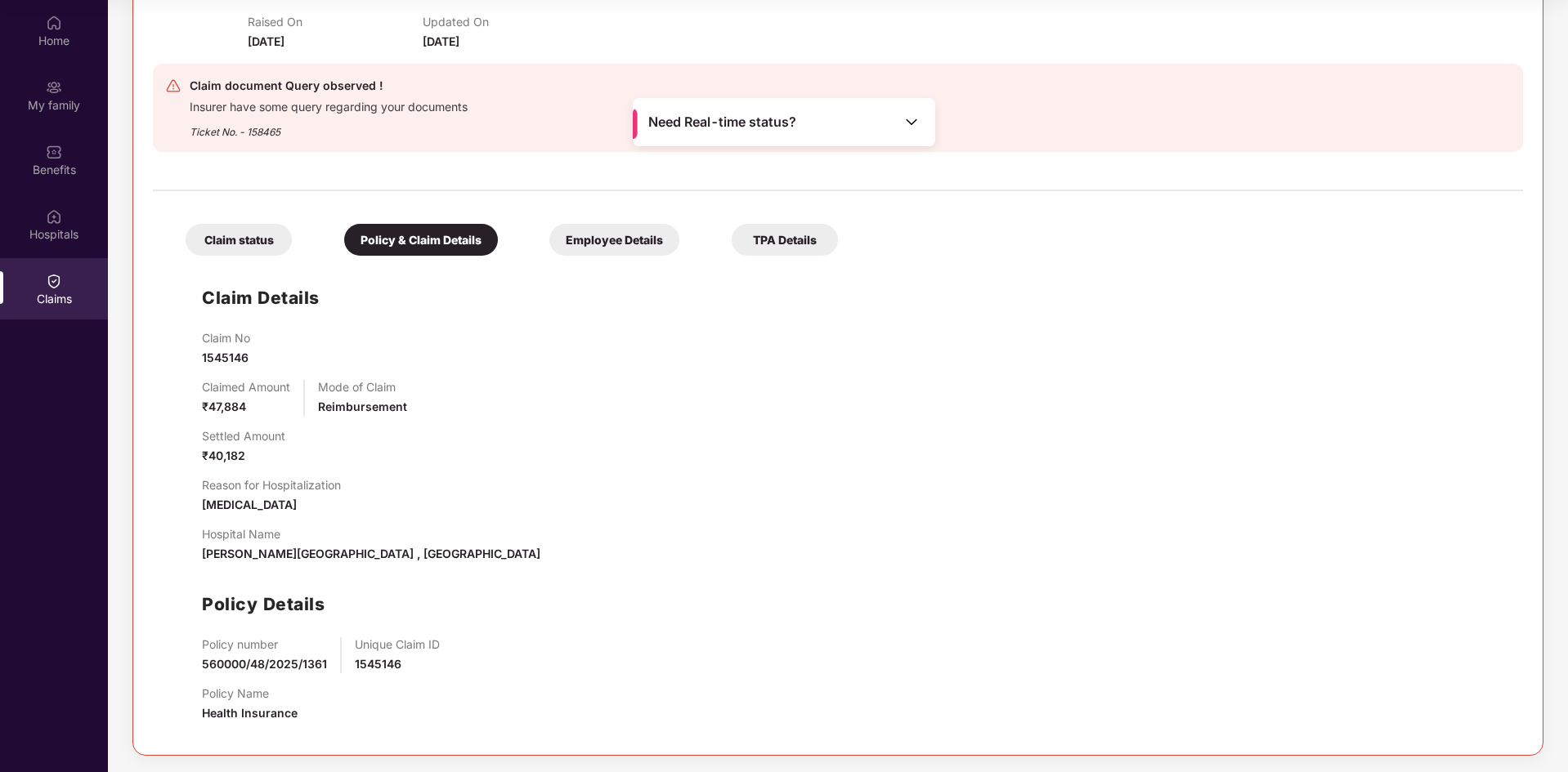
scroll to position [124, 0]
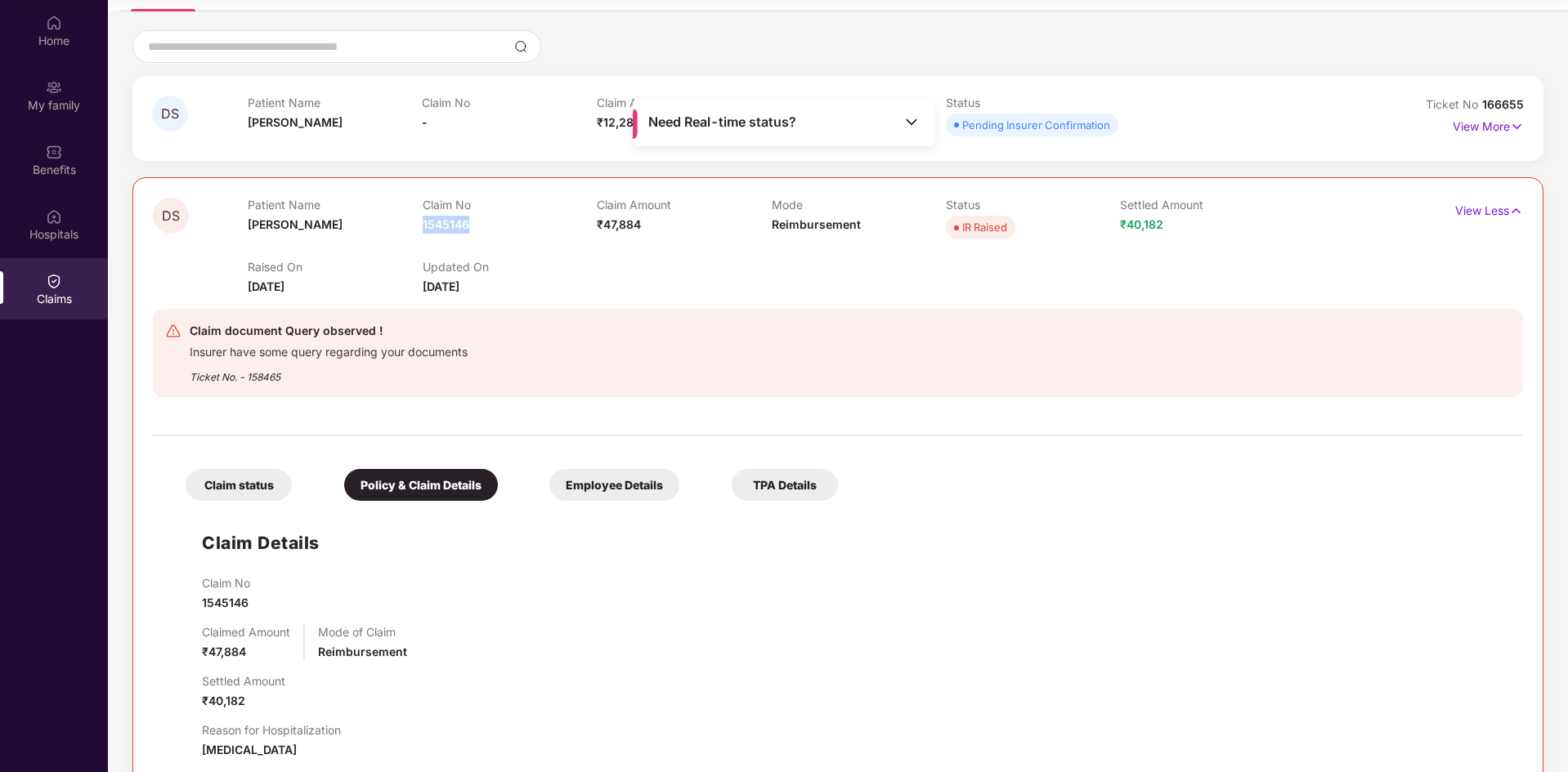
drag, startPoint x: 424, startPoint y: 230, endPoint x: 475, endPoint y: 220, distance: 52.0
click at [475, 220] on div "Claim No 1545146" at bounding box center [509, 220] width 174 height 45
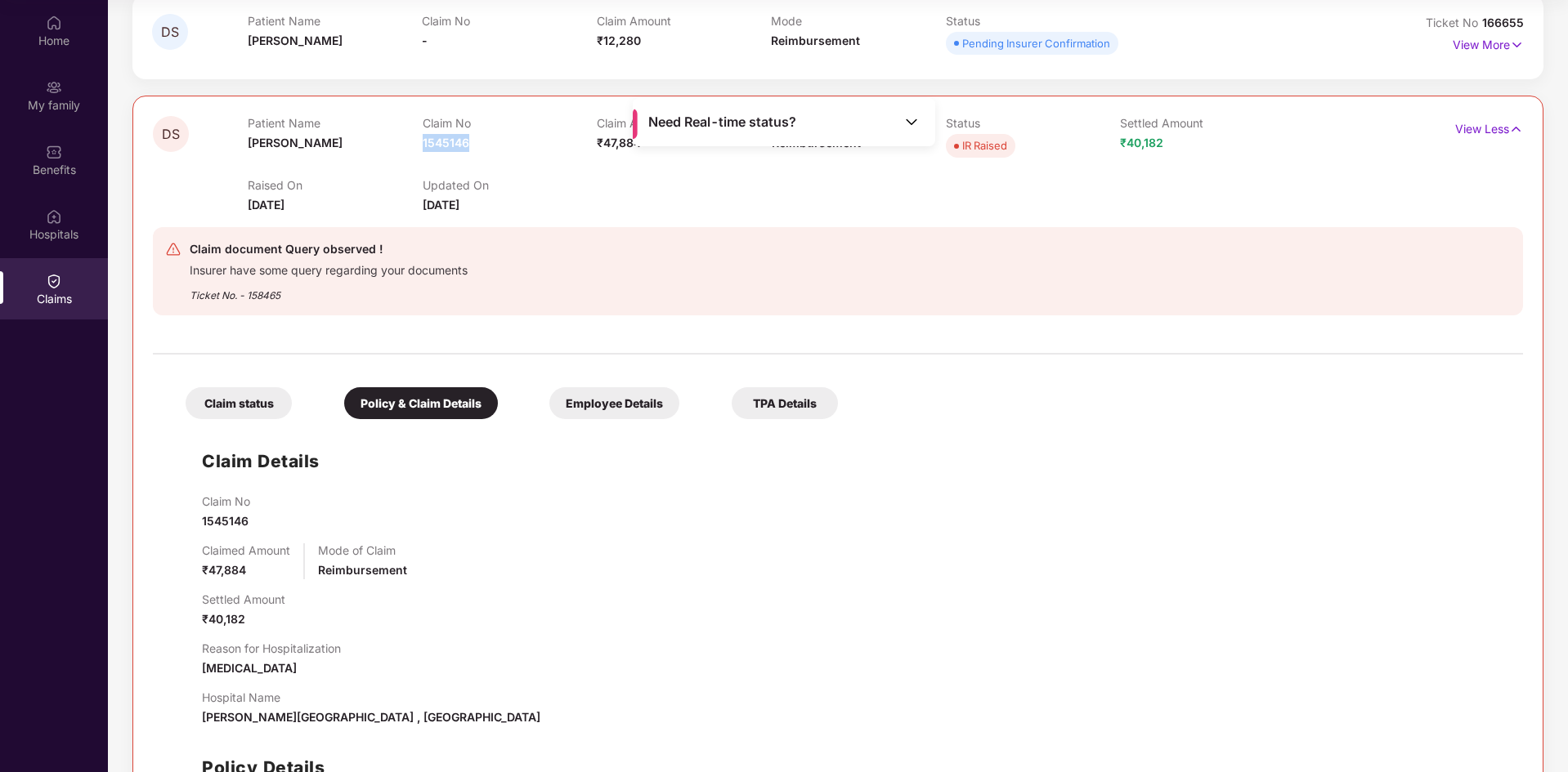
scroll to position [369, 0]
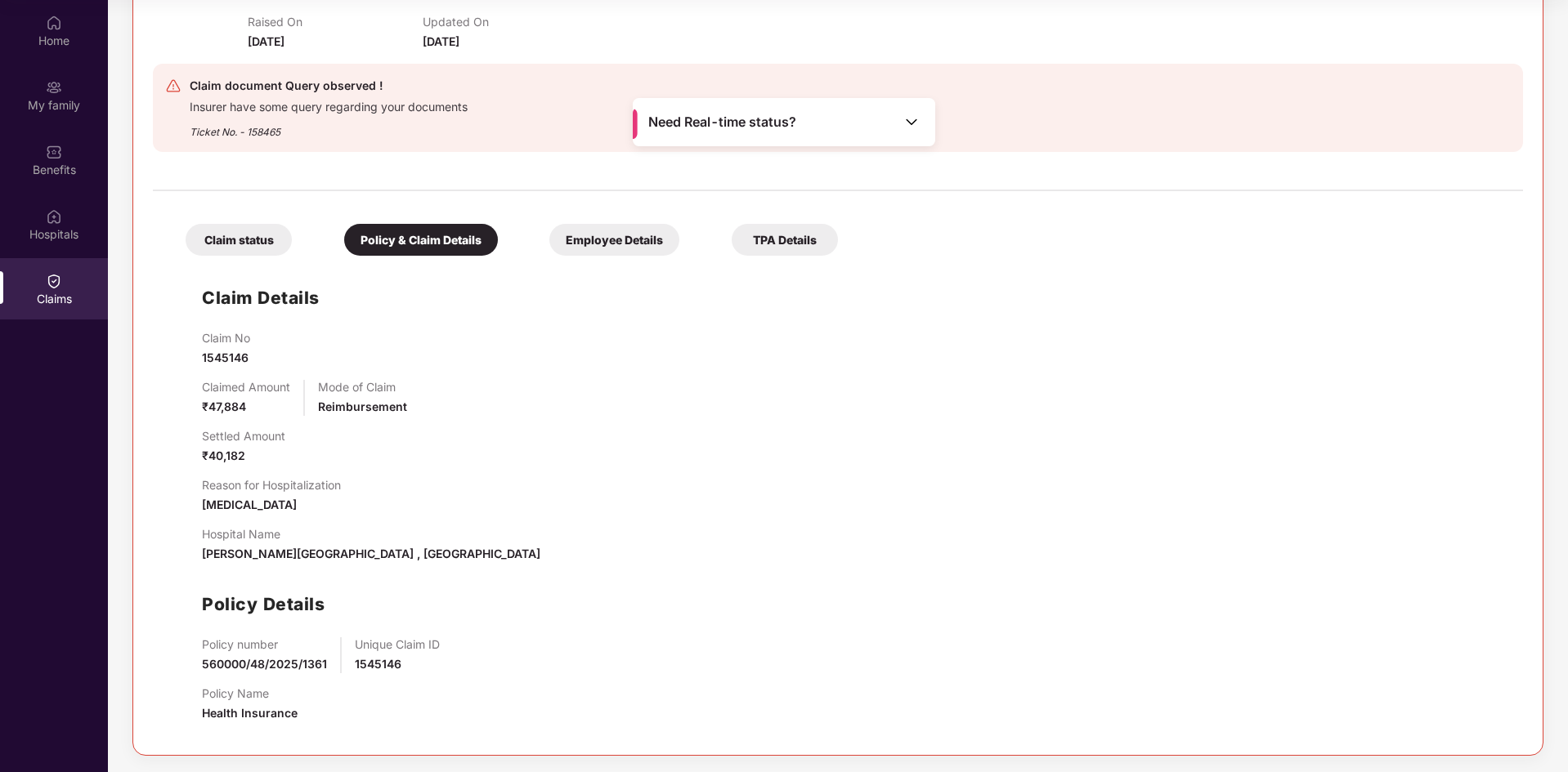
click at [585, 226] on div "Employee Details" at bounding box center [613, 240] width 130 height 32
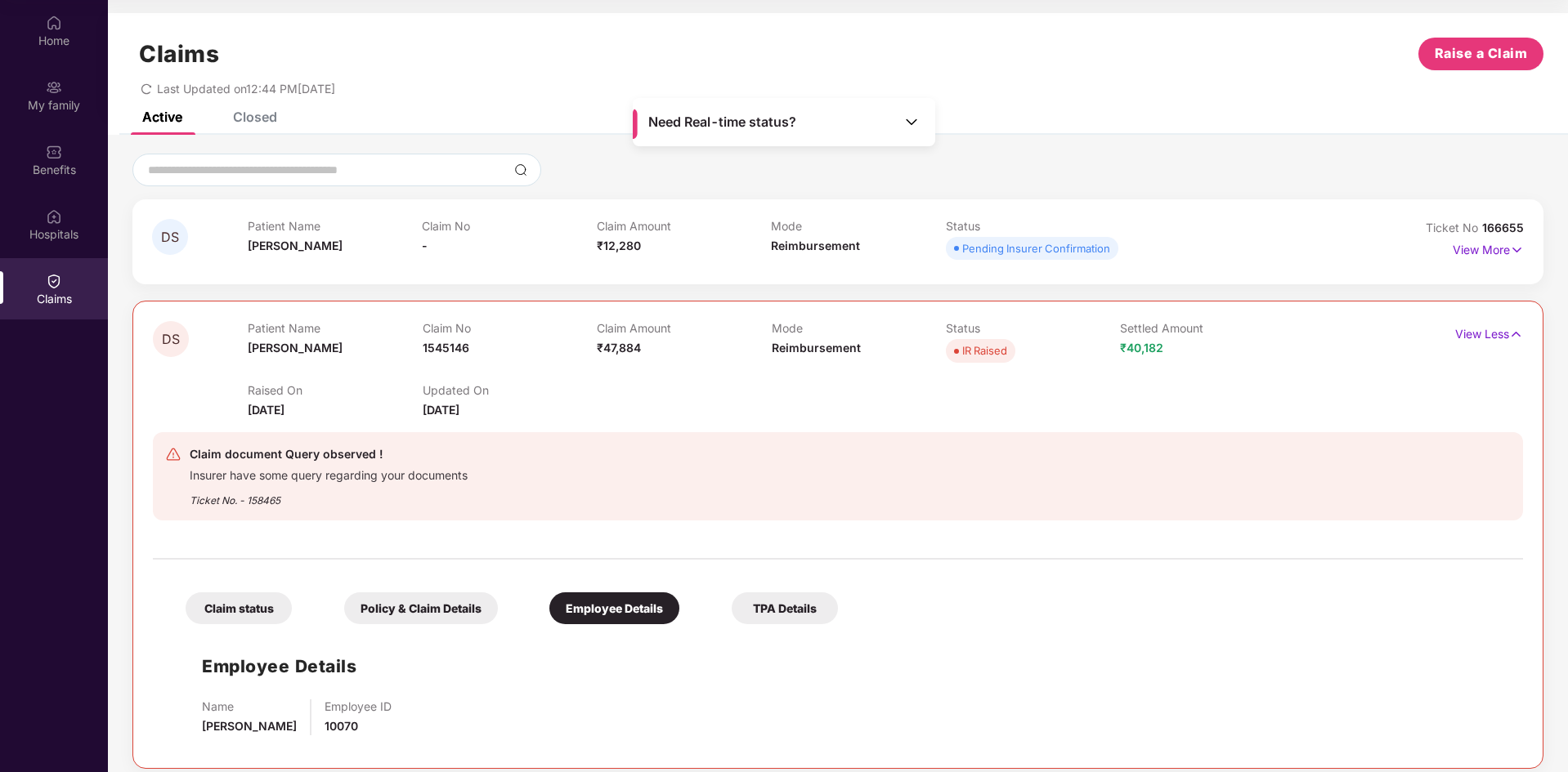
scroll to position [13, 0]
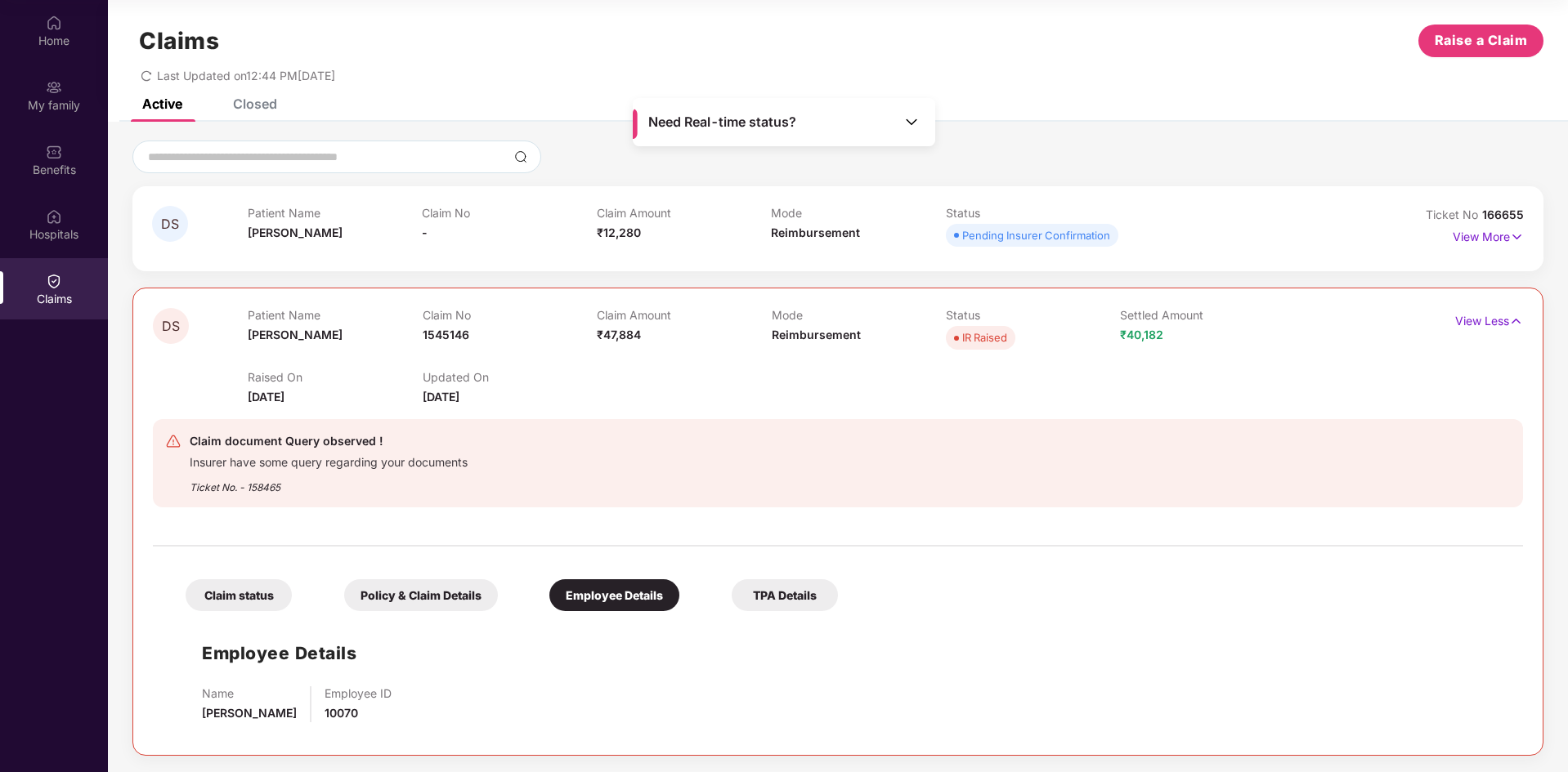
click at [441, 587] on div "Policy & Claim Details" at bounding box center [421, 595] width 154 height 32
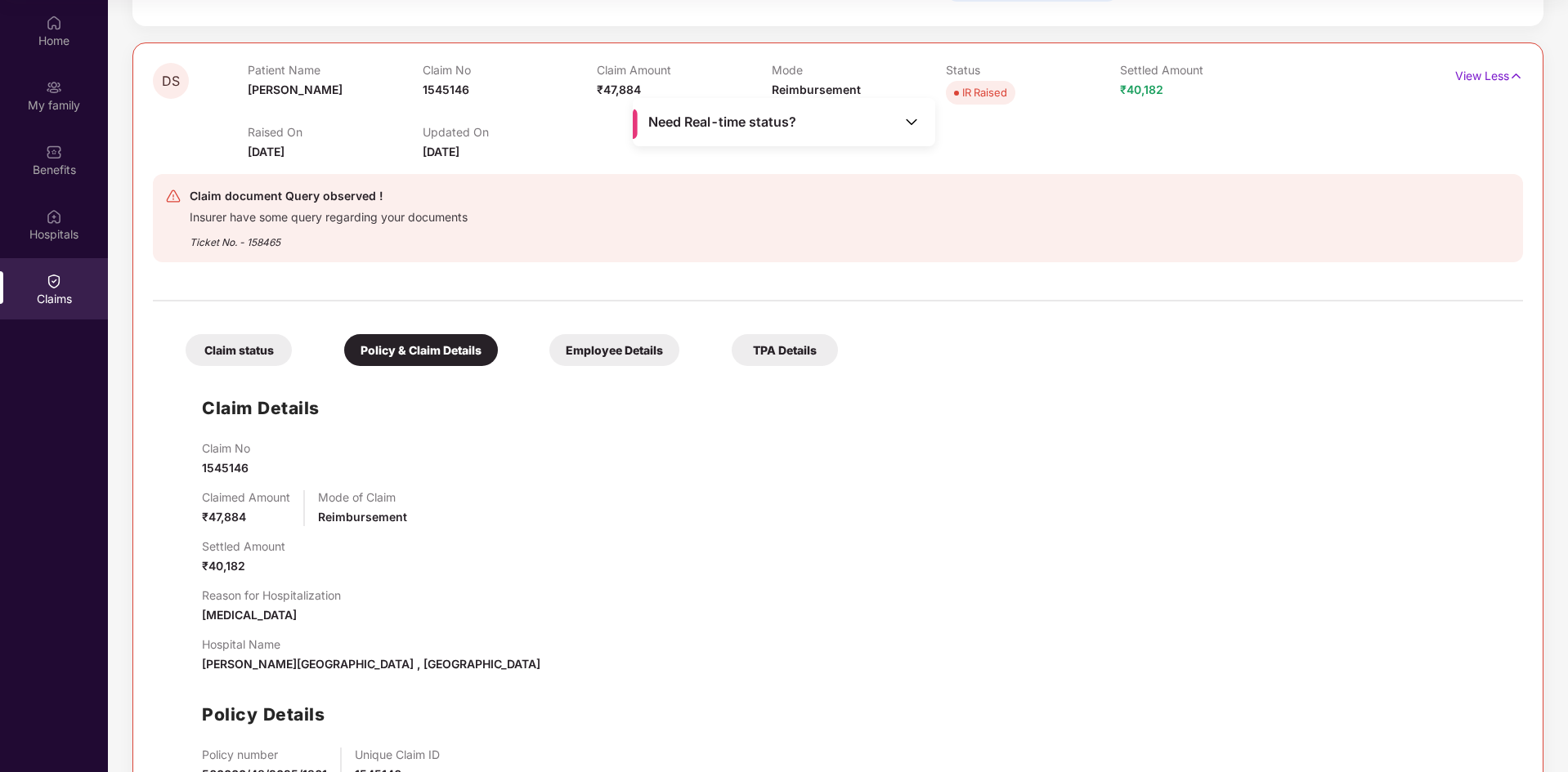
scroll to position [369, 0]
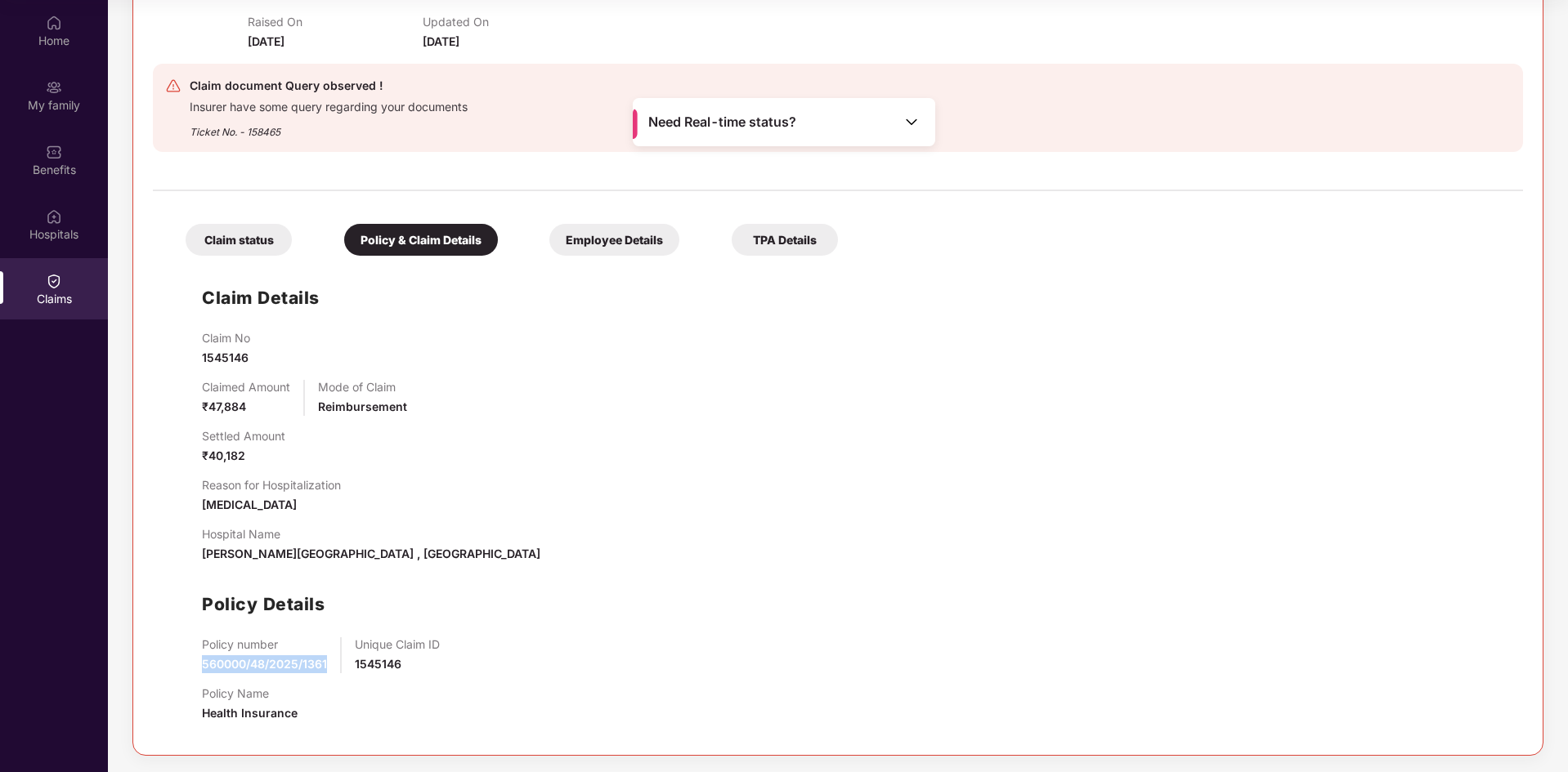
drag, startPoint x: 328, startPoint y: 665, endPoint x: 184, endPoint y: 668, distance: 144.0
click at [184, 668] on div "Claim Details Claim No 1545146 Claimed Amount ₹47,884 Mode of Claim Reimburseme…" at bounding box center [837, 499] width 1337 height 471
copy span "560000/48/2025/1361"
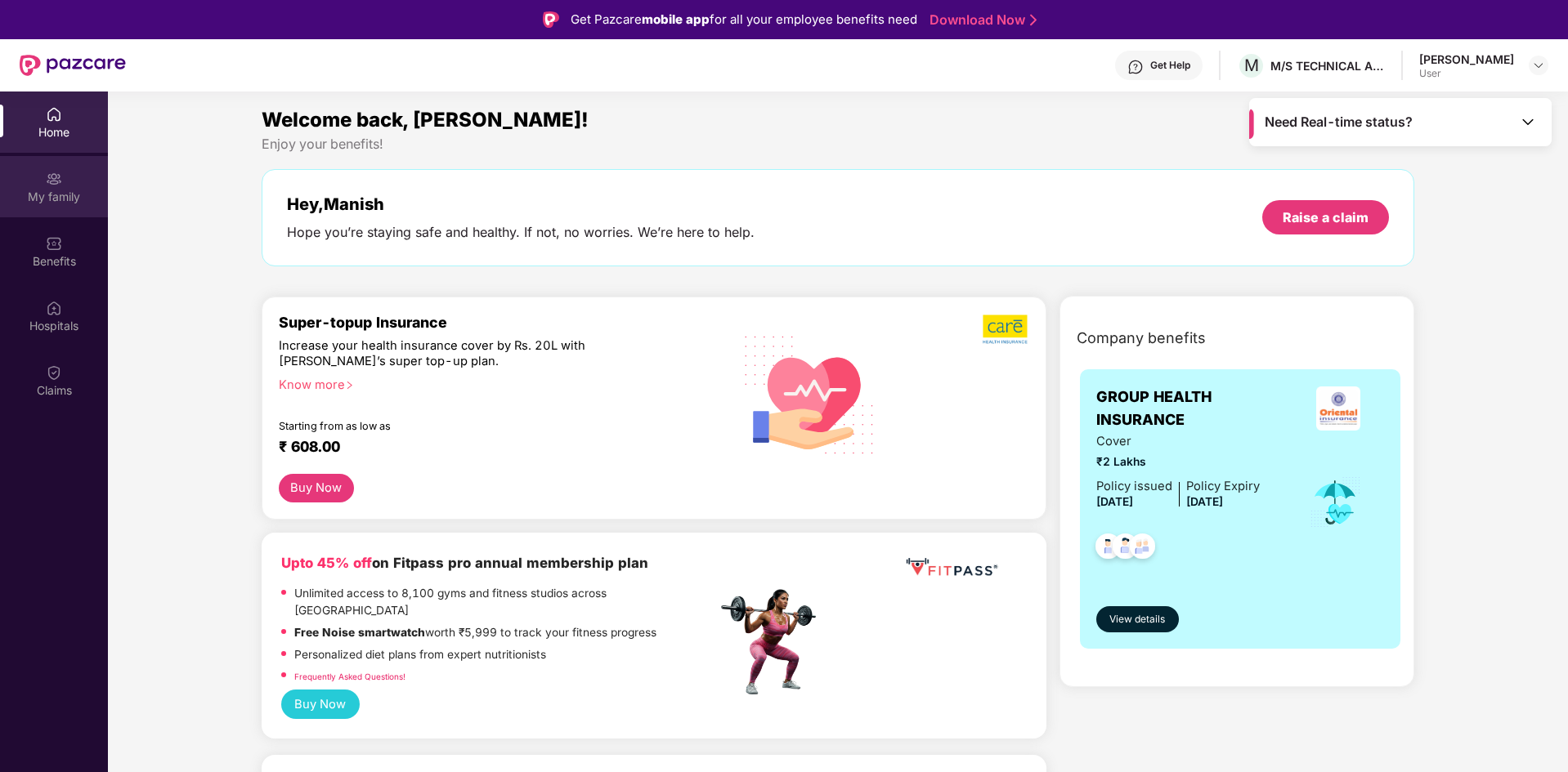
click at [50, 176] on img at bounding box center [54, 179] width 17 height 17
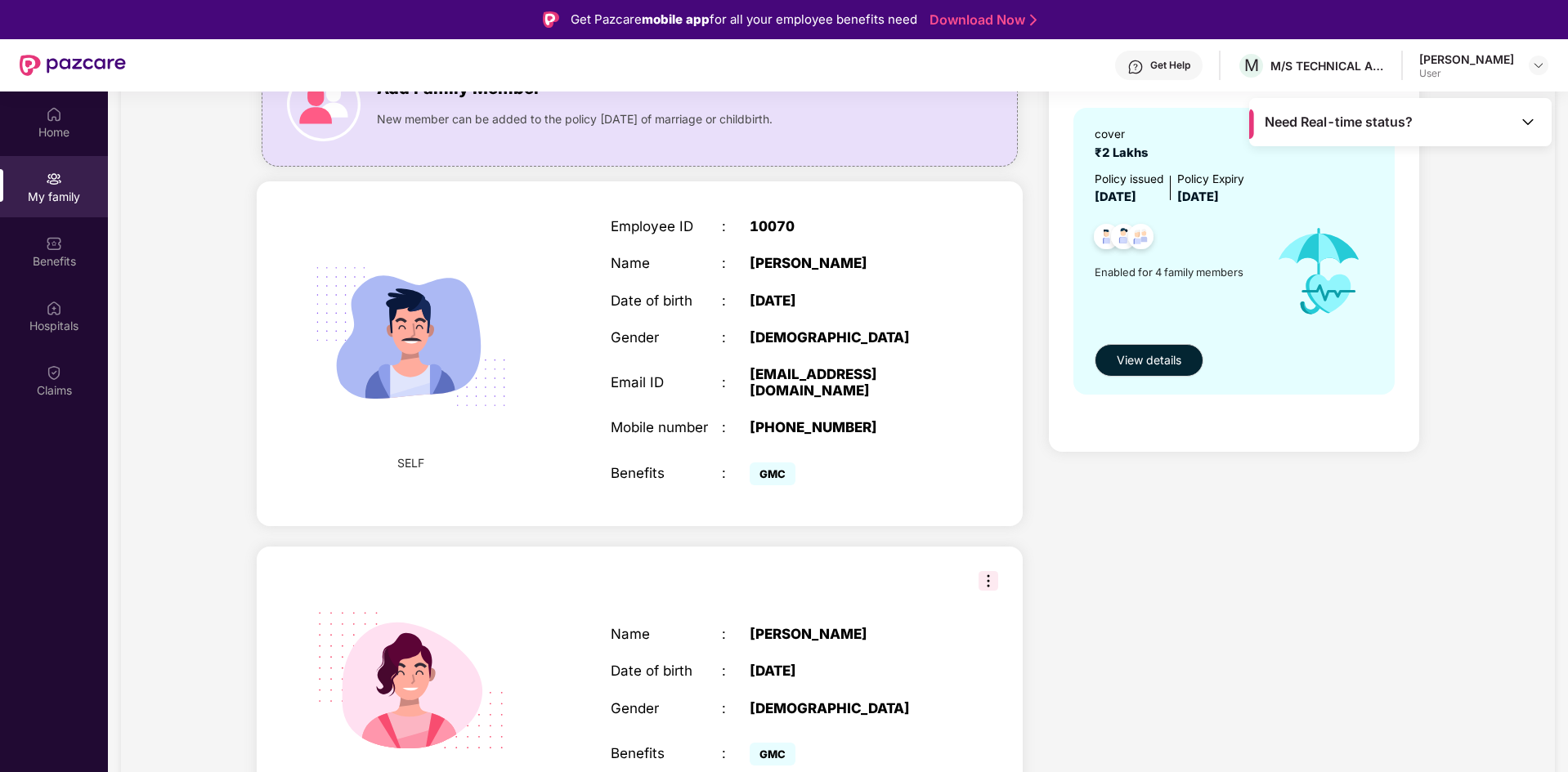
scroll to position [409, 0]
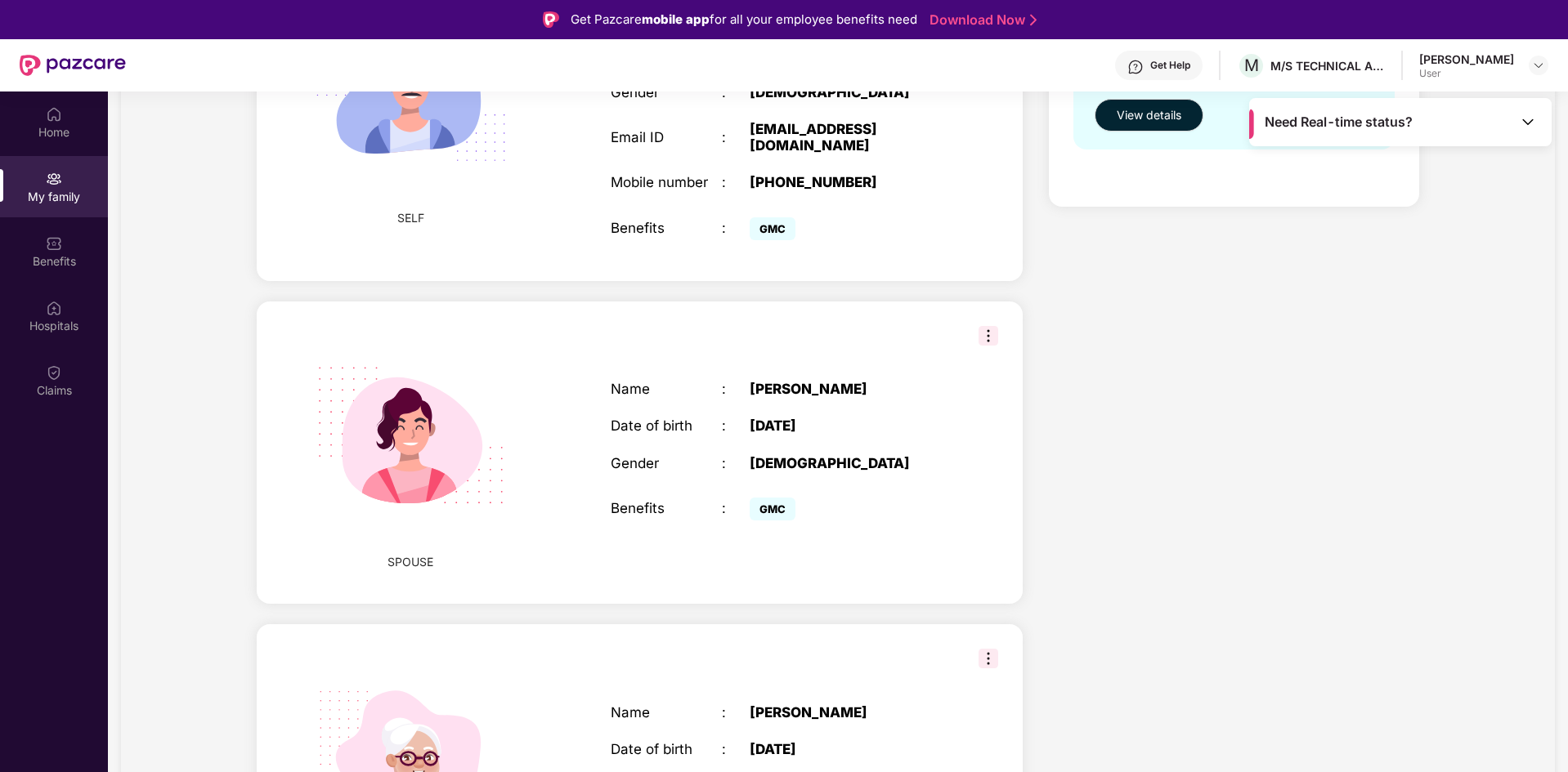
click at [992, 327] on img at bounding box center [988, 336] width 19 height 19
click at [901, 388] on div "Name : Deepshikha Srivastav Date of birth : 19 Apr 1990 Gender : FEMALE Benefit…" at bounding box center [778, 453] width 367 height 184
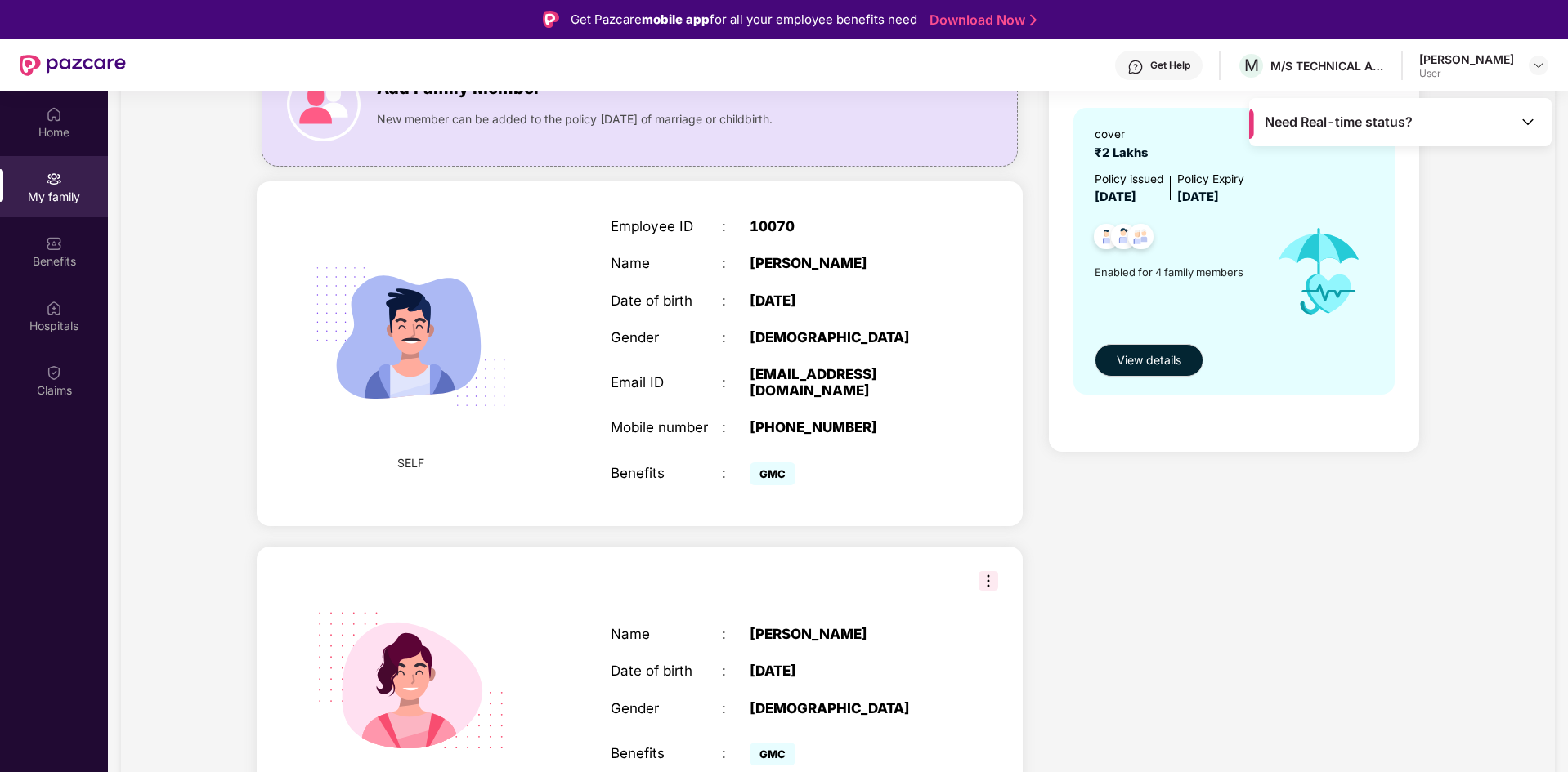
scroll to position [0, 0]
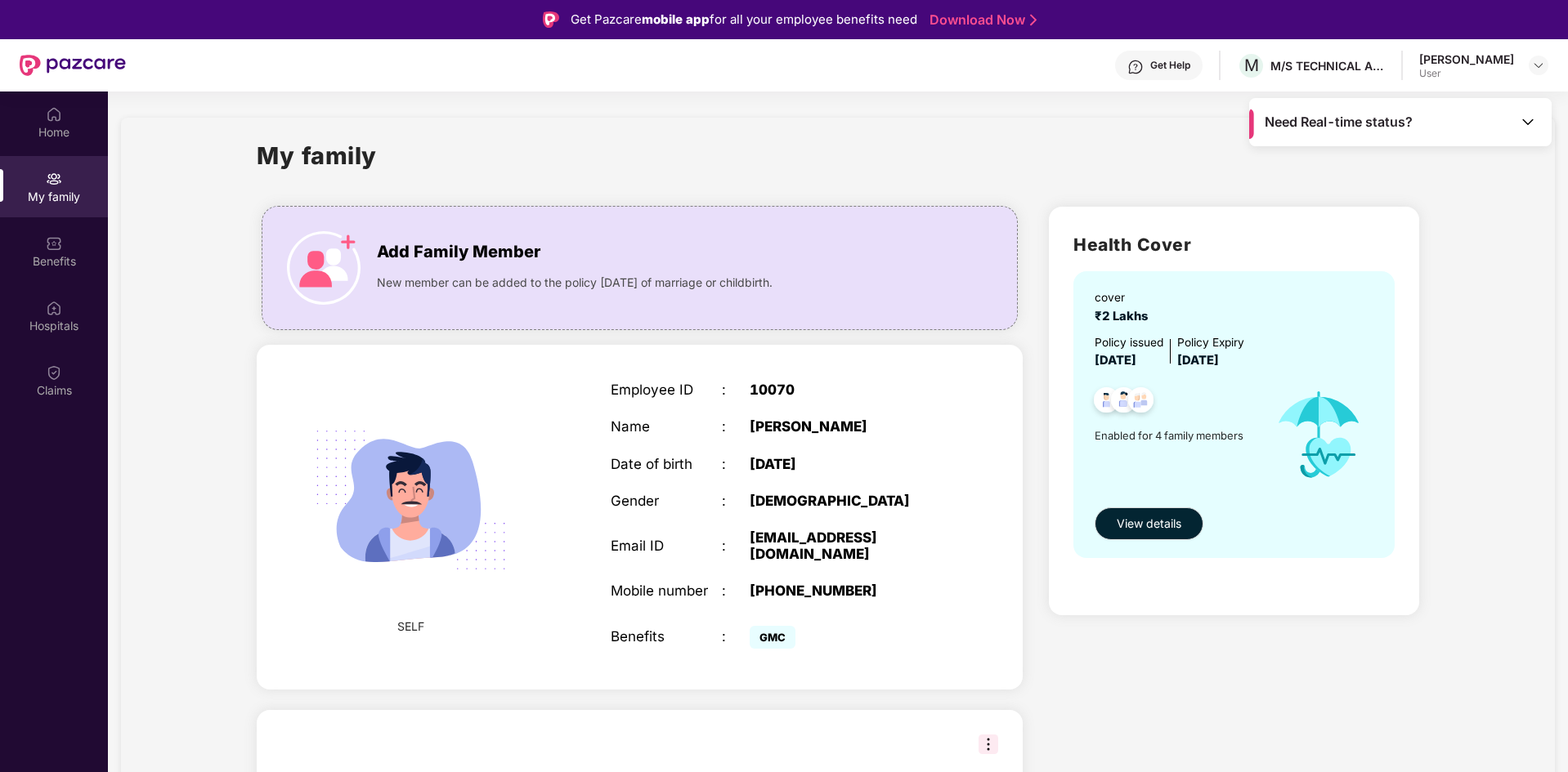
click at [1416, 80] on div "Get Help M M/S TECHNICAL ASSOCIATES LTD Manish Srivastava User" at bounding box center [837, 65] width 1422 height 53
click at [1419, 68] on div "User" at bounding box center [1466, 74] width 95 height 13
click at [51, 379] on img at bounding box center [54, 373] width 17 height 17
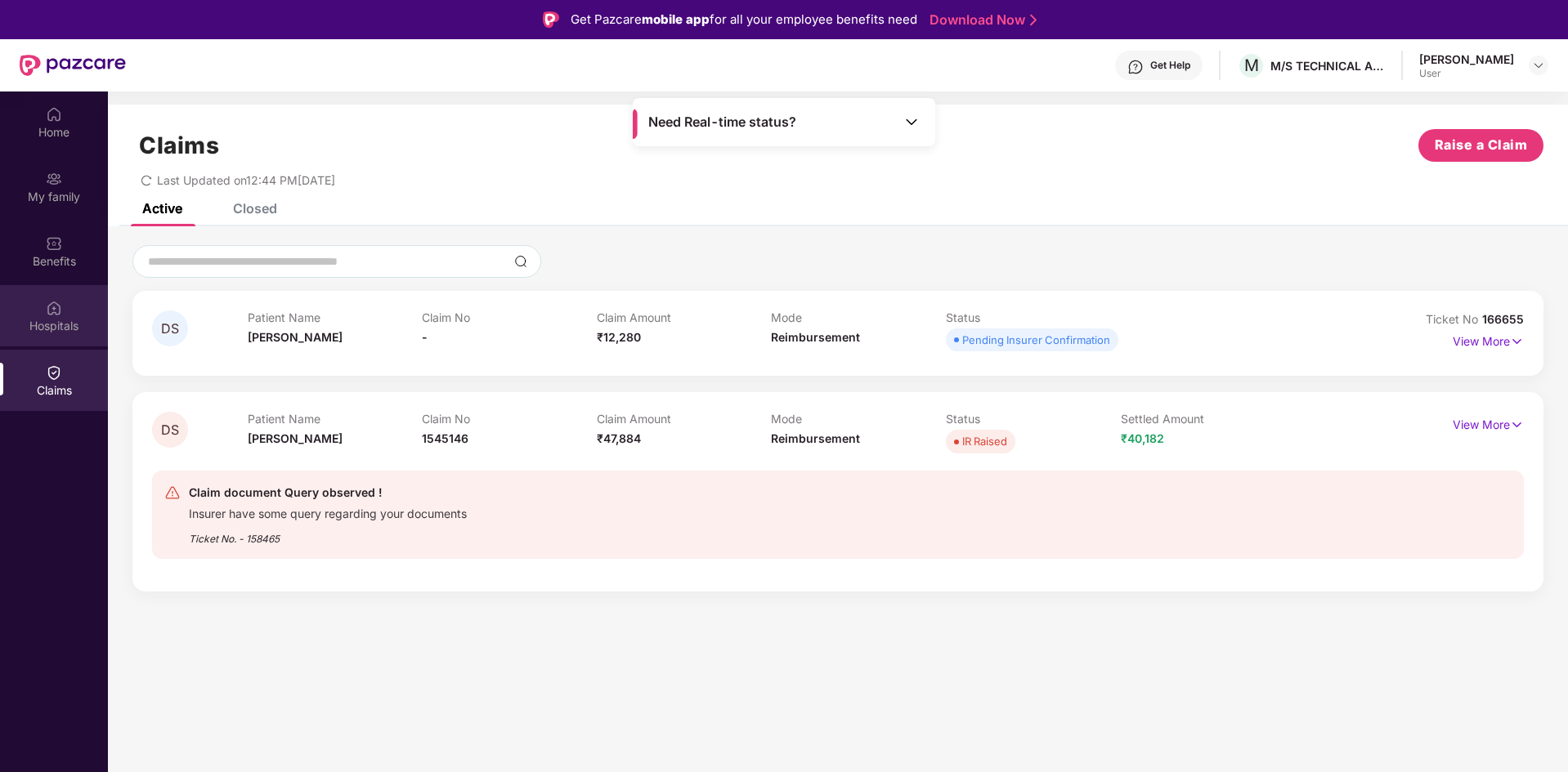
click at [68, 320] on div "Hospitals" at bounding box center [53, 327] width 108 height 17
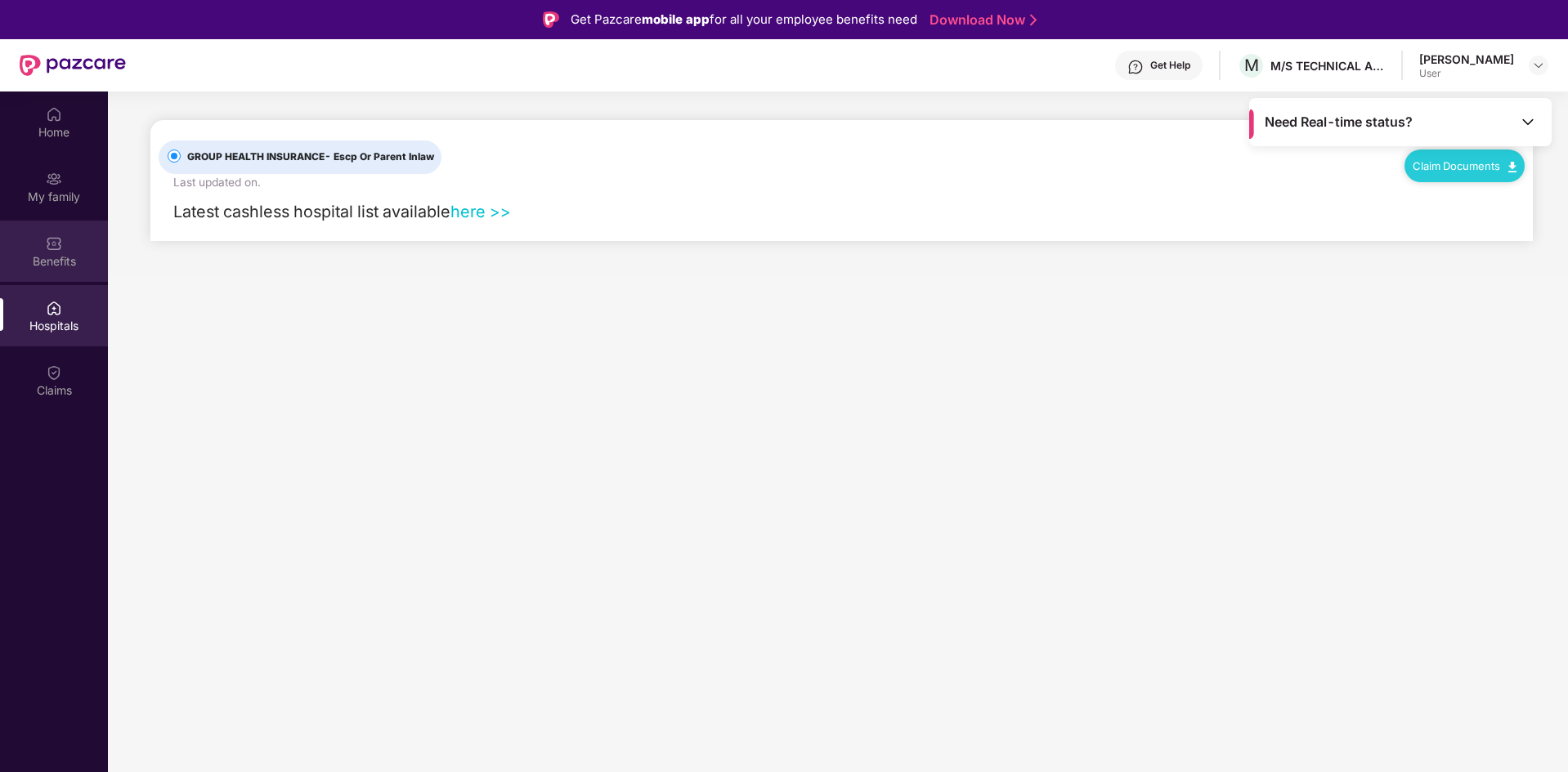
click at [70, 260] on div "Benefits" at bounding box center [53, 262] width 108 height 17
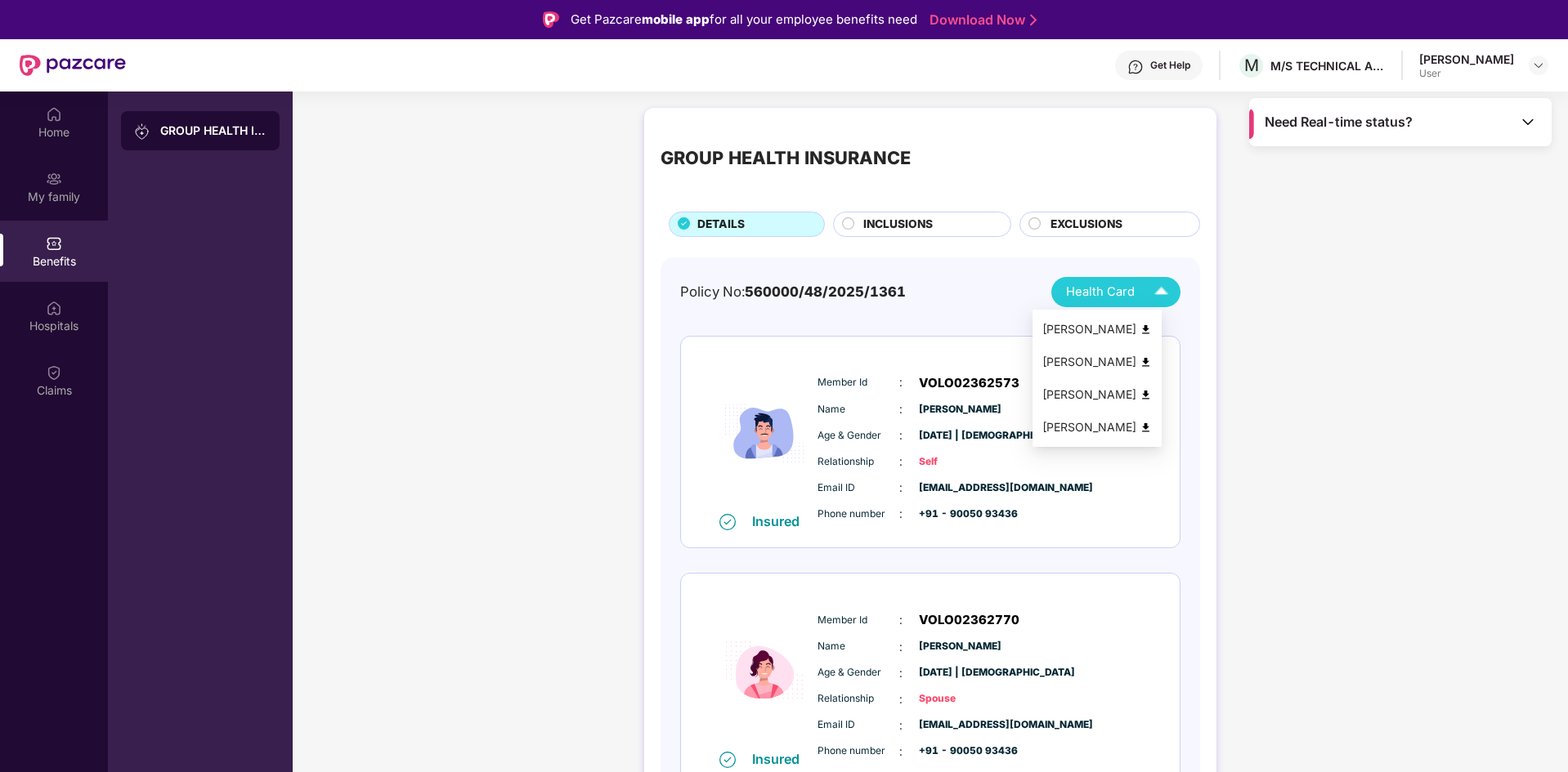
click at [1163, 298] on img at bounding box center [1160, 291] width 29 height 29
click at [1152, 365] on img at bounding box center [1145, 362] width 12 height 12
click at [41, 414] on div "Home My family Benefits Hospitals Claims" at bounding box center [53, 477] width 108 height 772
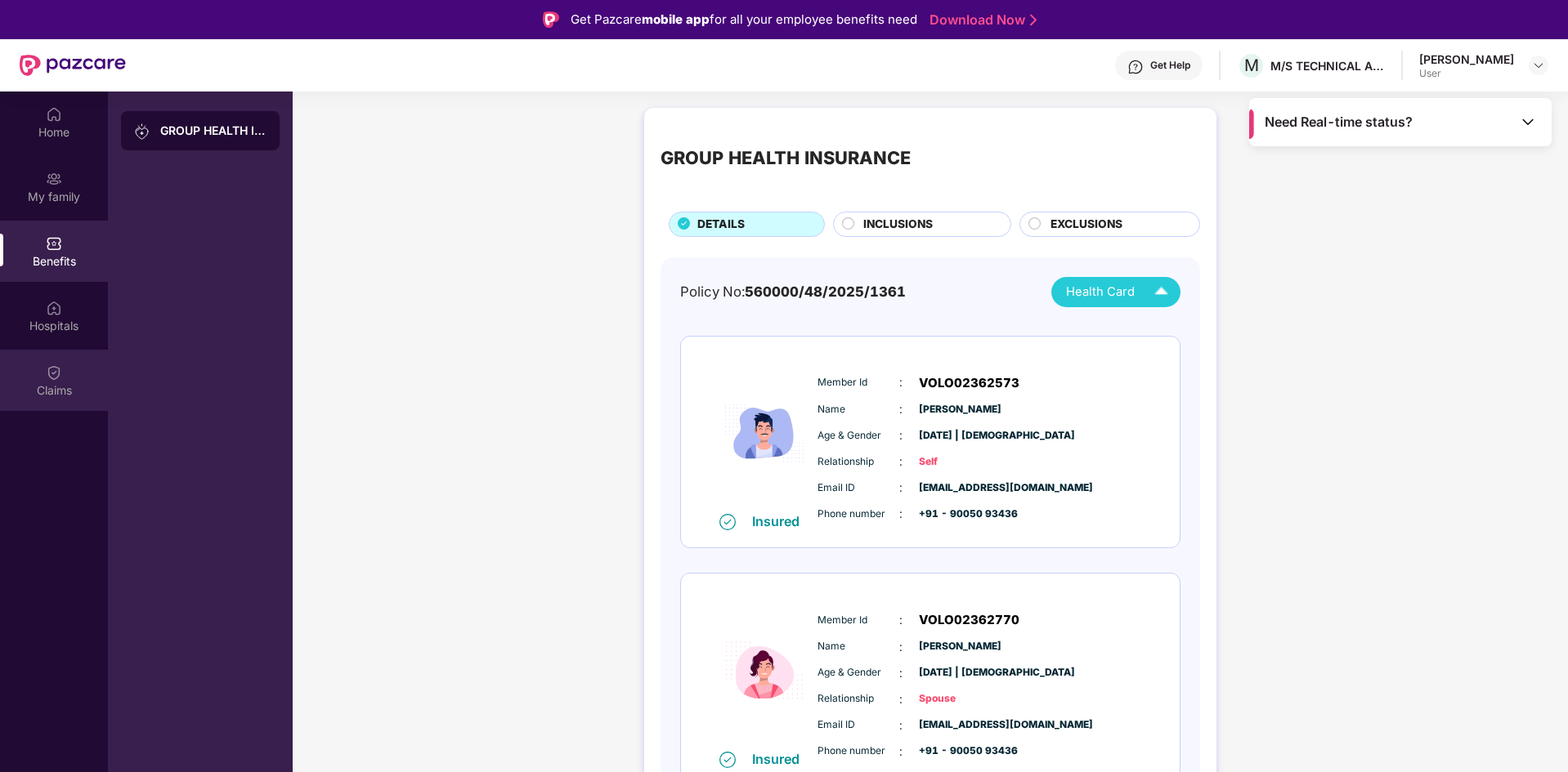
click at [44, 403] on div "Claims" at bounding box center [53, 380] width 108 height 61
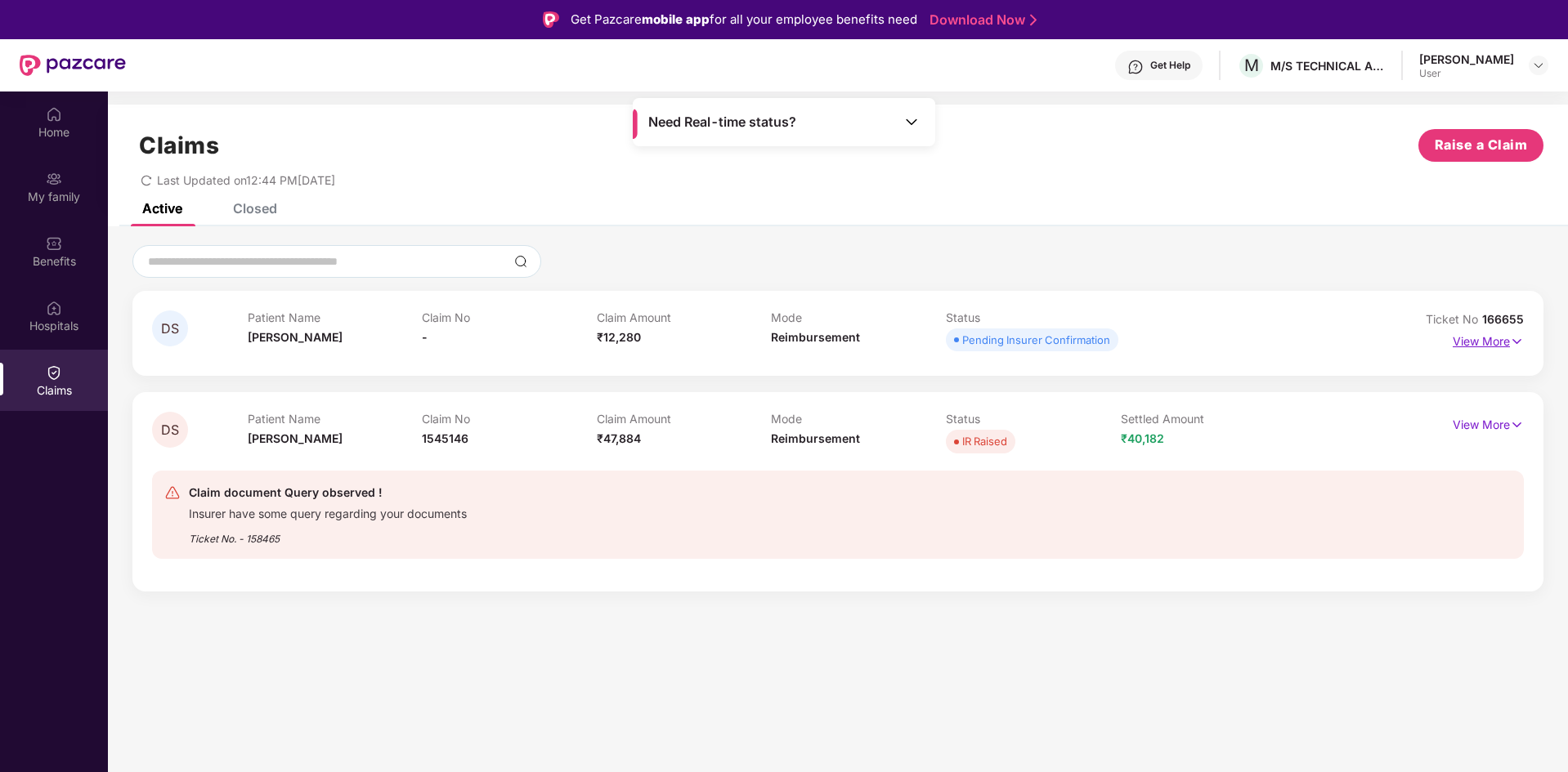
click at [1478, 343] on p "View More" at bounding box center [1488, 339] width 71 height 22
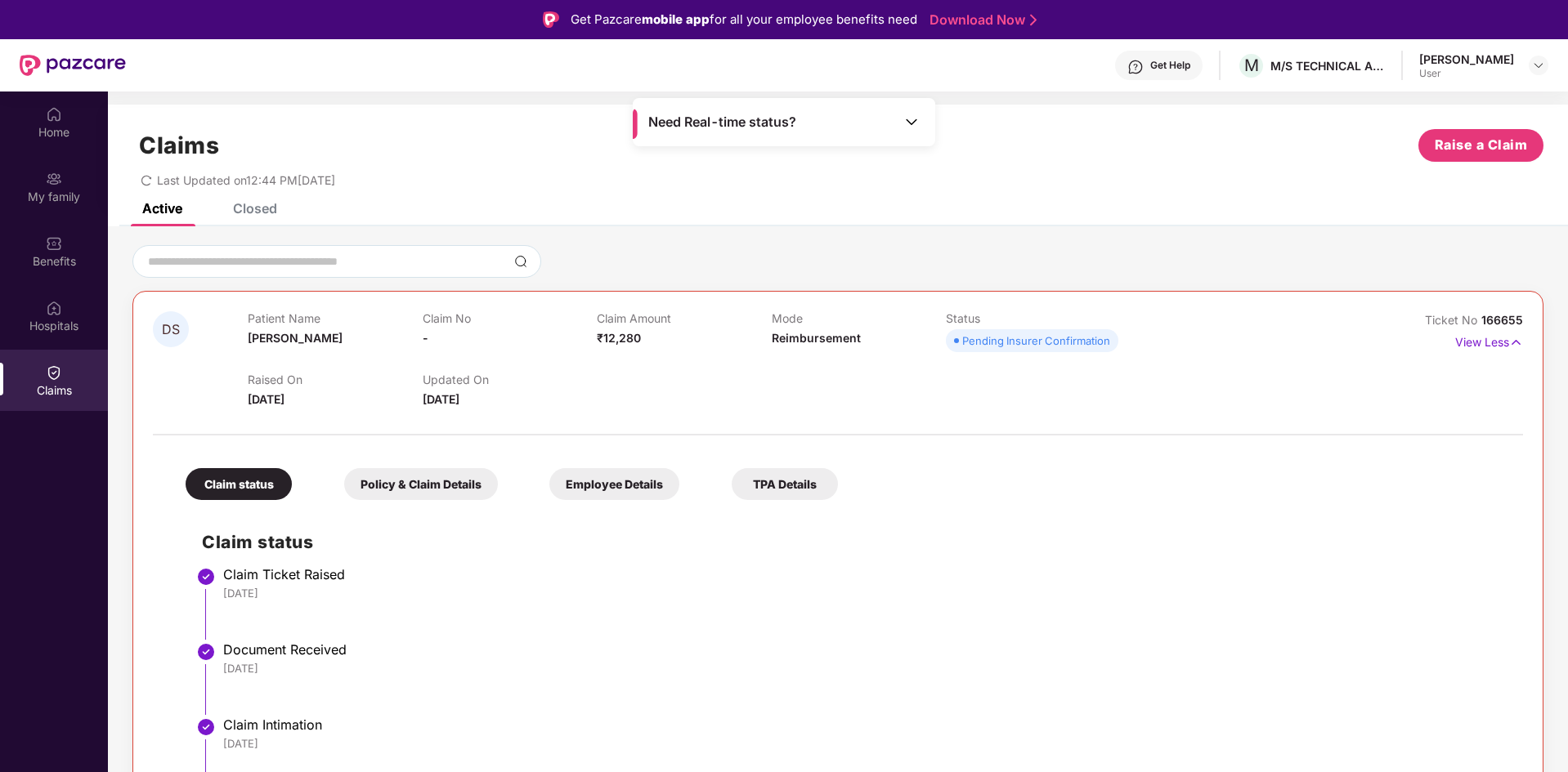
click at [619, 470] on div "Employee Details" at bounding box center [613, 484] width 130 height 32
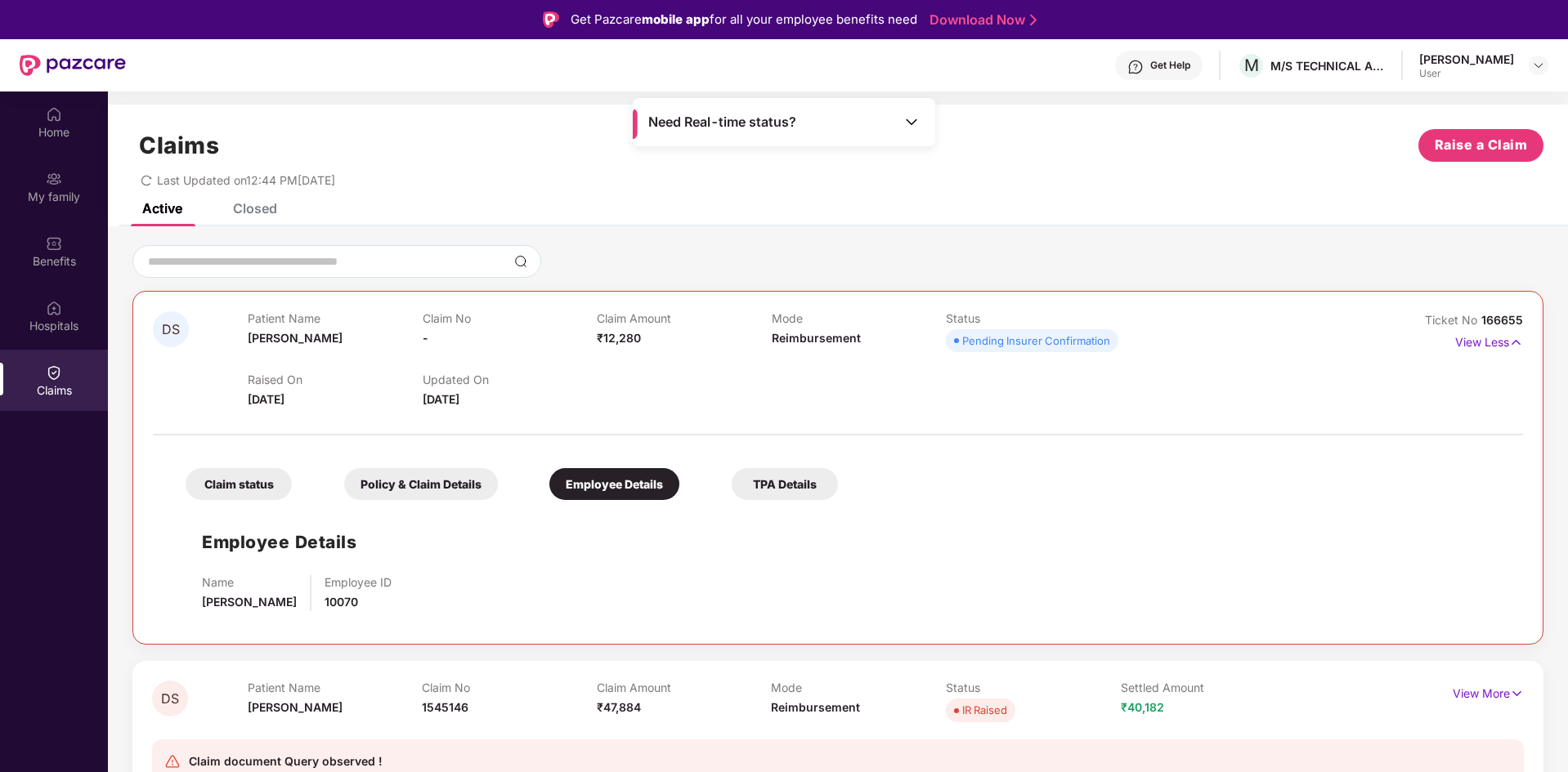
click at [792, 469] on div "TPA Details" at bounding box center [784, 484] width 106 height 32
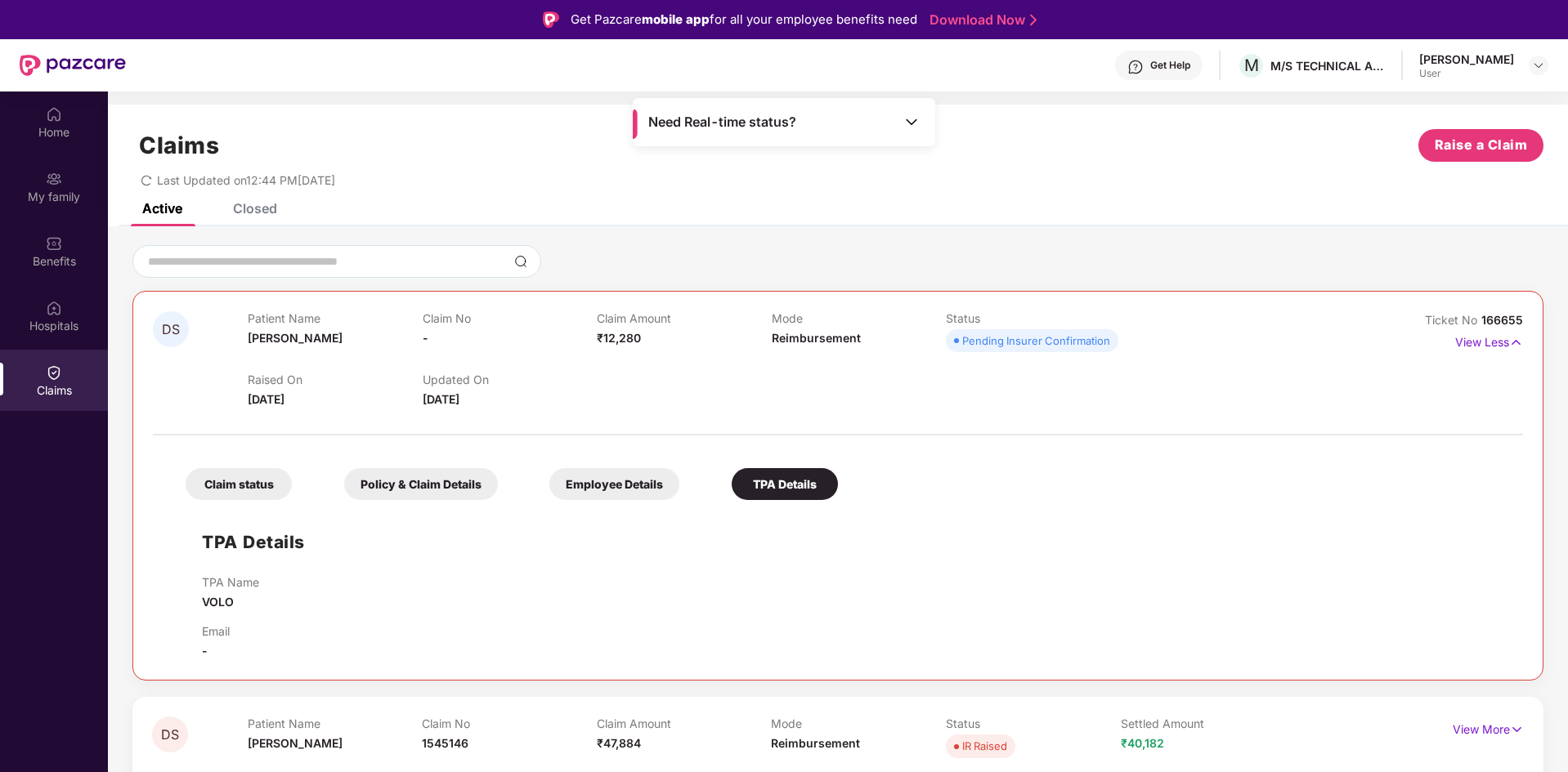
click at [908, 116] on img at bounding box center [911, 122] width 17 height 17
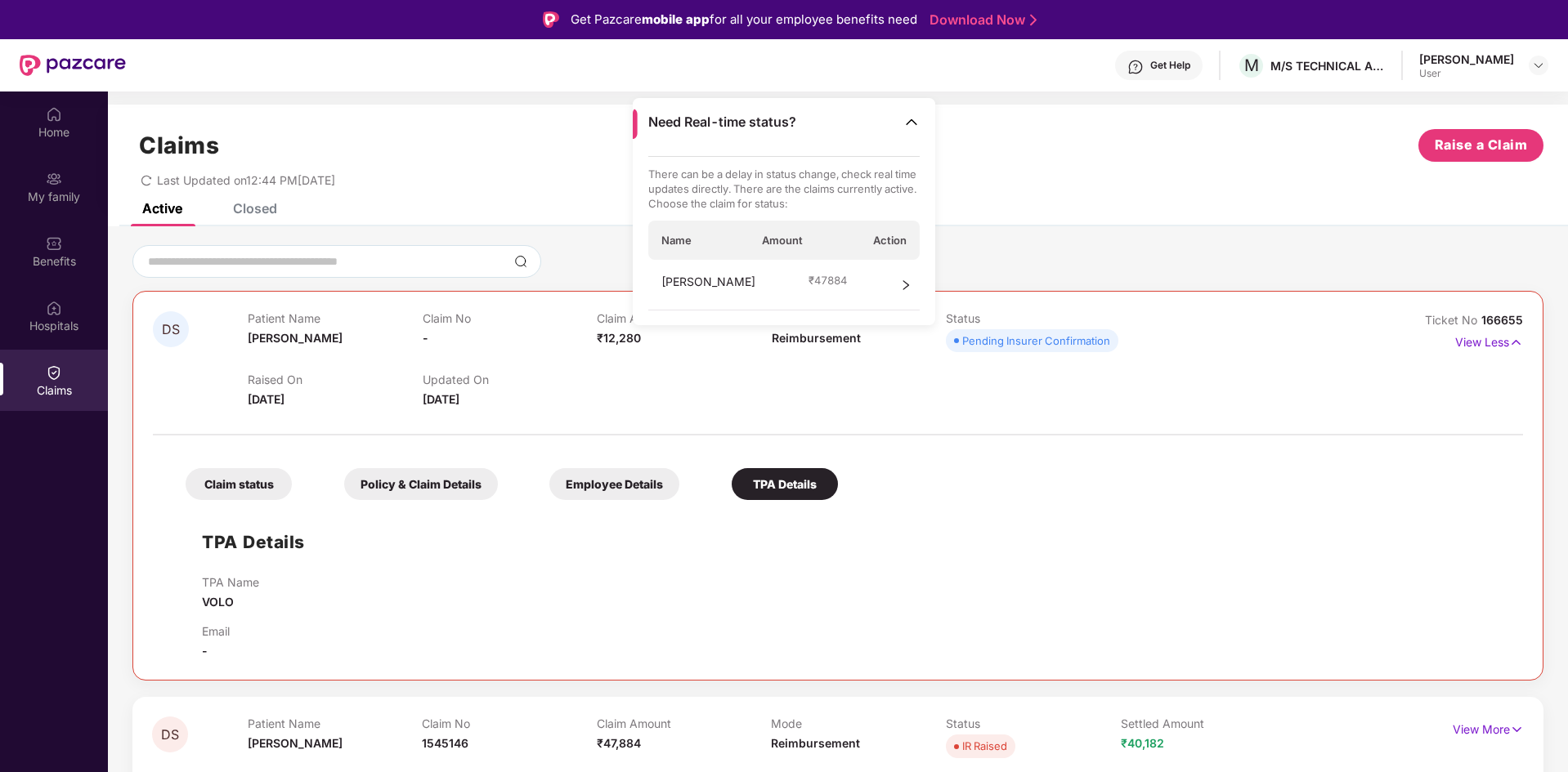
click at [865, 283] on div "Deepshikha Srivastav ₹ 47884" at bounding box center [784, 285] width 272 height 51
